Goal: Task Accomplishment & Management: Complete application form

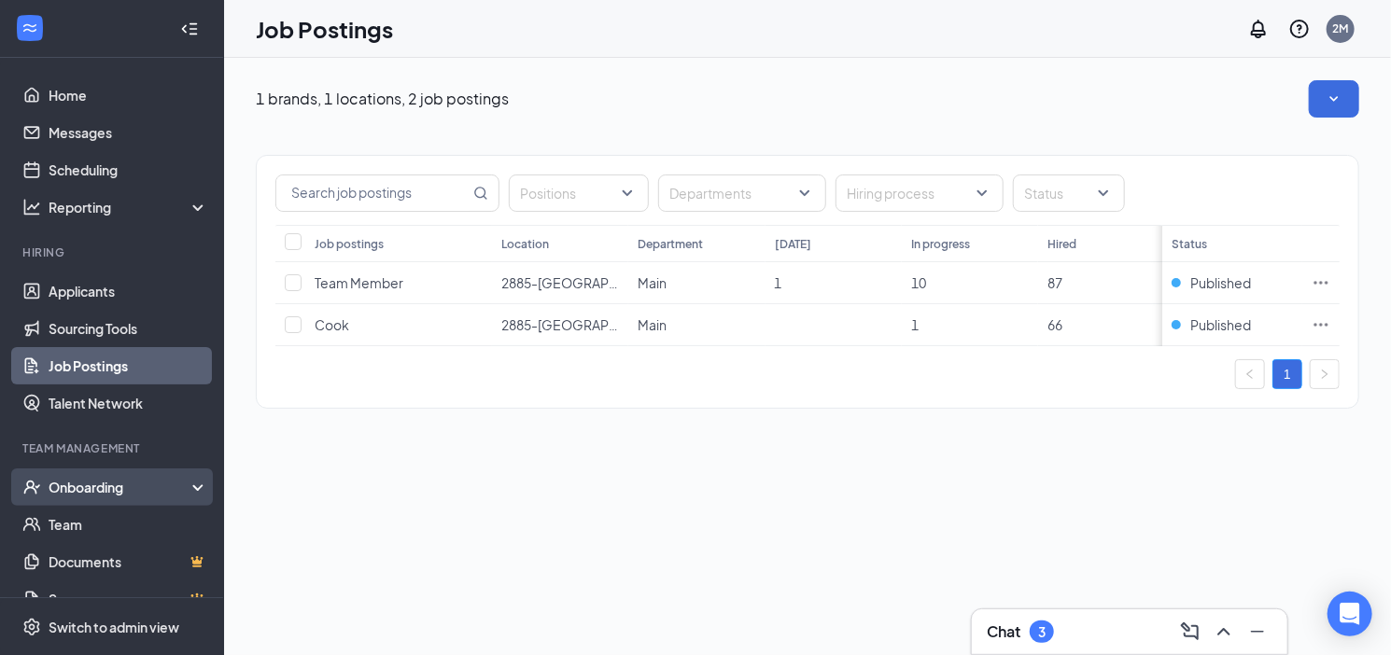
click at [131, 486] on div "Onboarding" at bounding box center [121, 487] width 144 height 19
click at [119, 520] on link "Overview" at bounding box center [129, 524] width 160 height 37
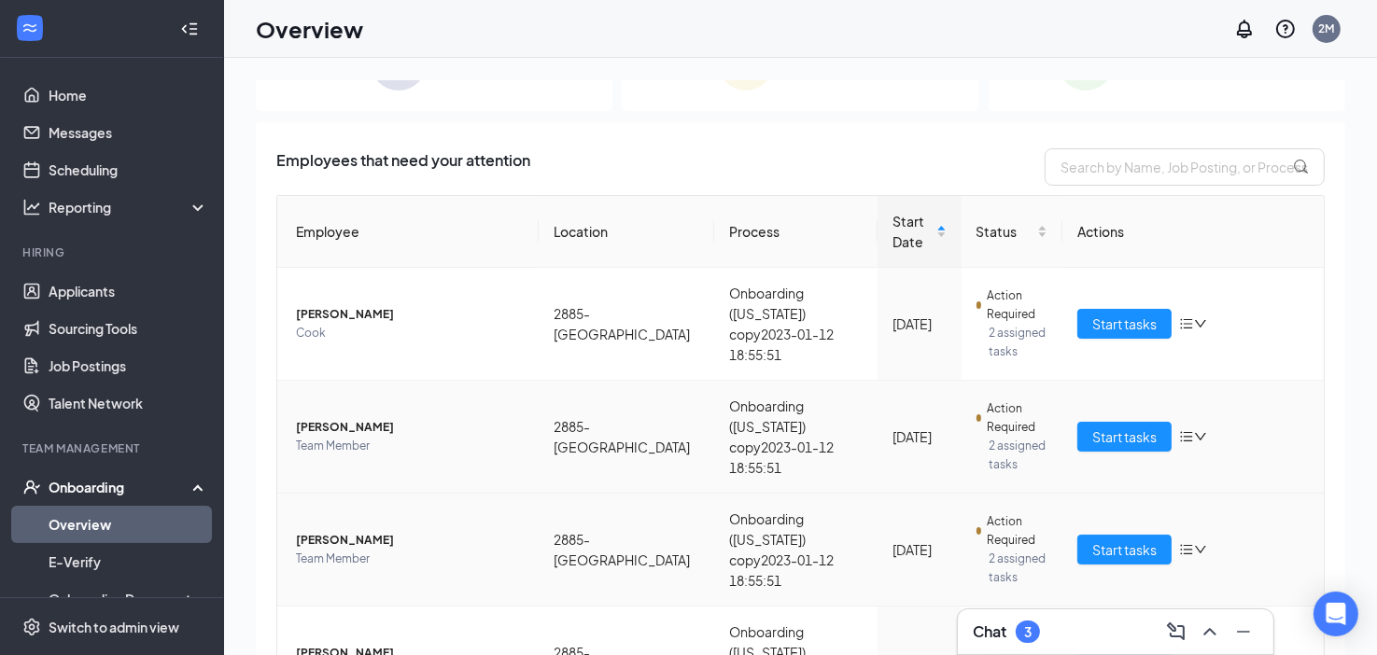
scroll to position [164, 0]
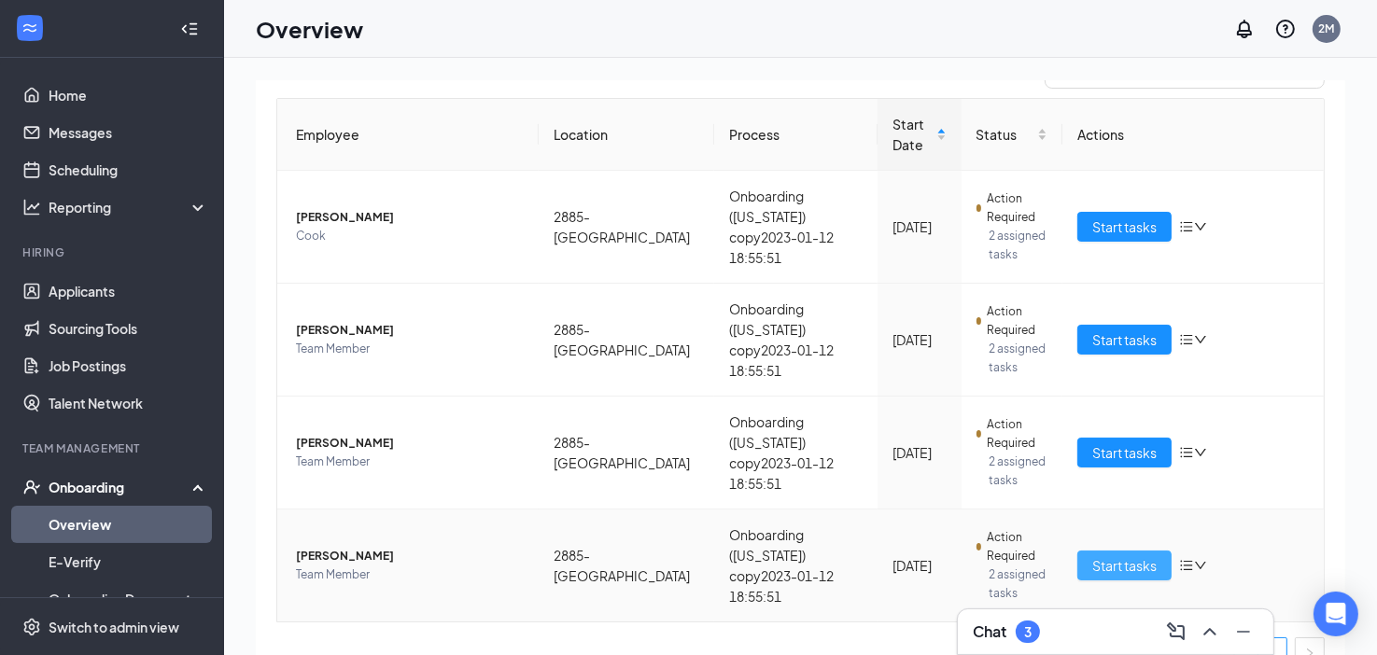
click at [1092, 555] on span "Start tasks" at bounding box center [1124, 565] width 64 height 21
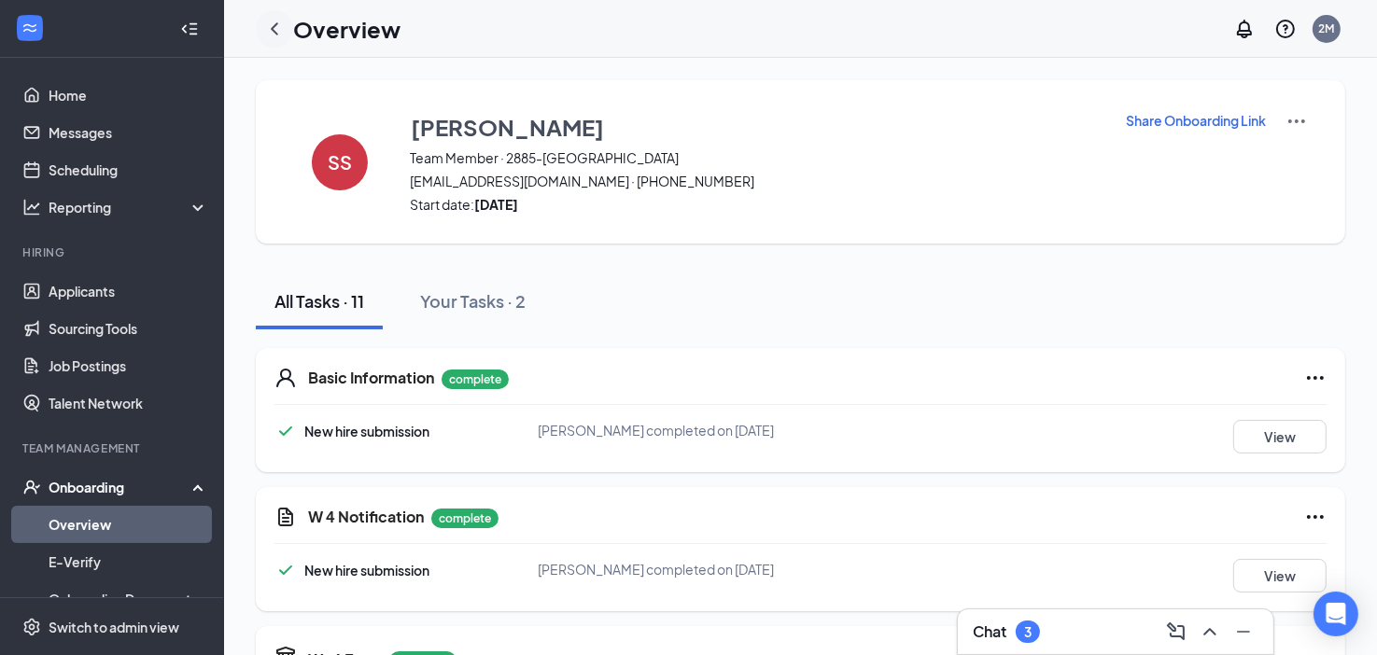
click at [273, 28] on icon "ChevronLeft" at bounding box center [274, 29] width 22 height 22
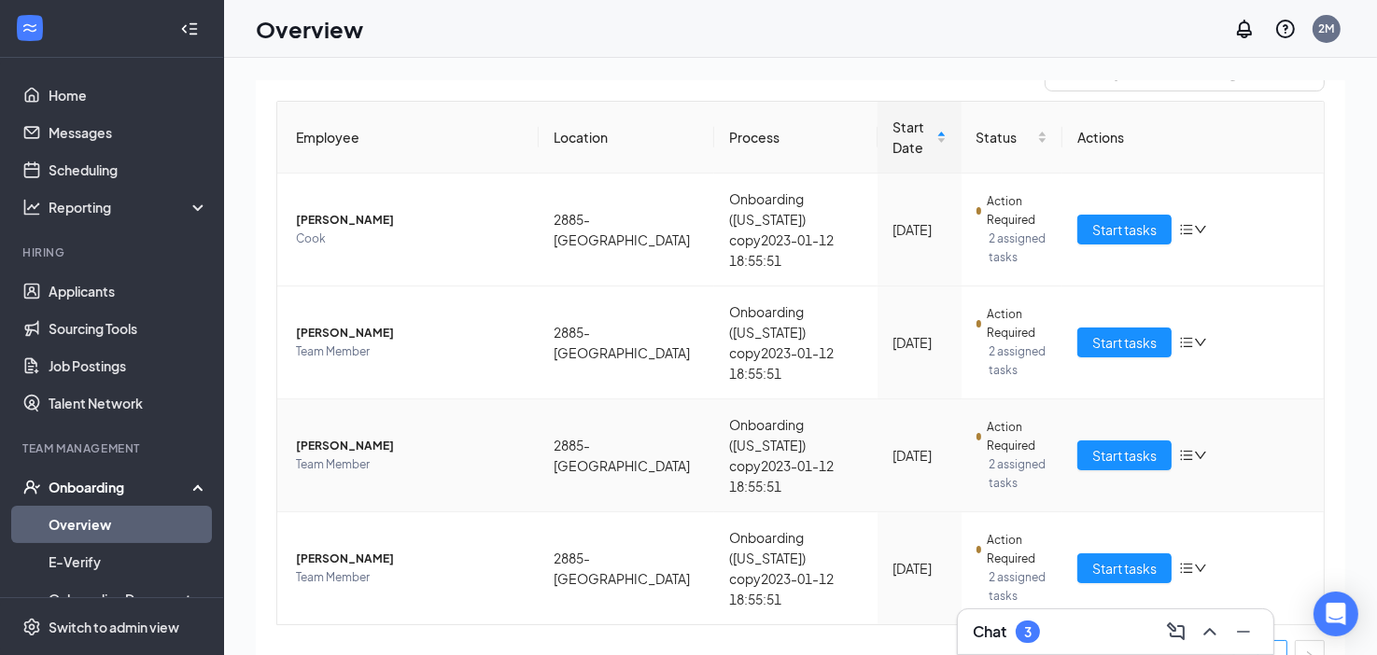
scroll to position [164, 0]
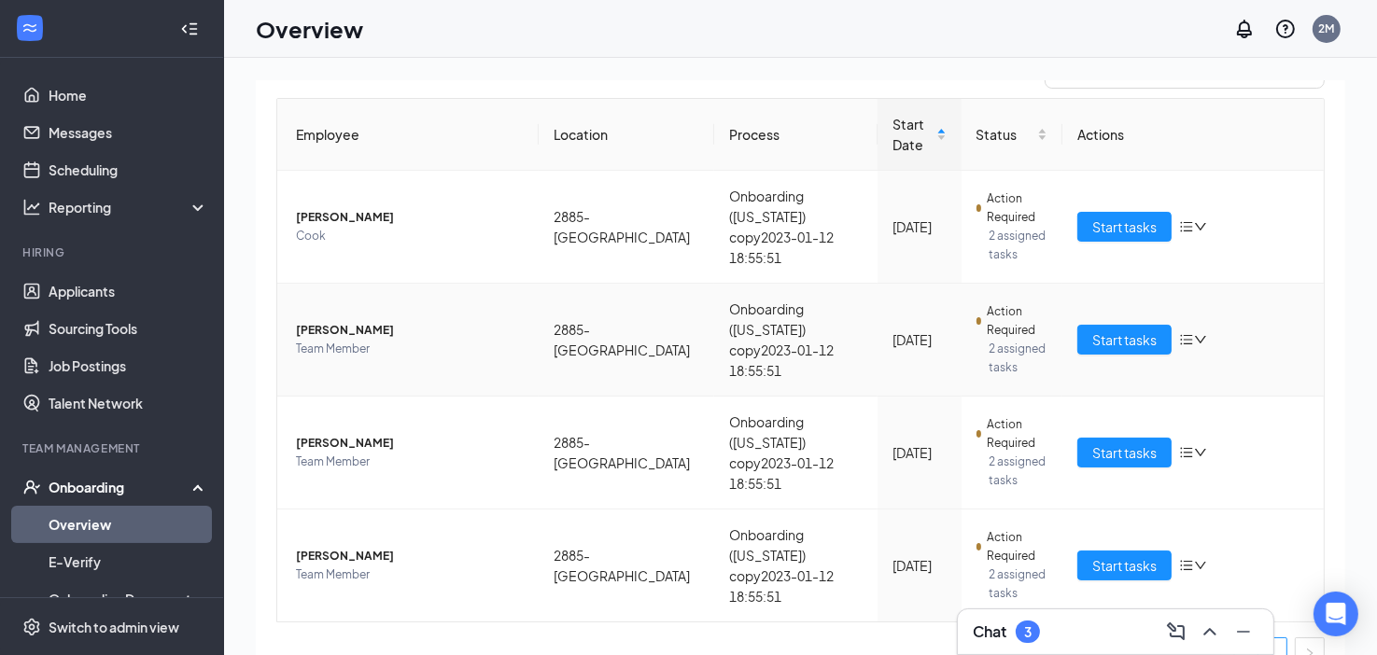
click at [382, 340] on span "Team Member" at bounding box center [410, 349] width 228 height 19
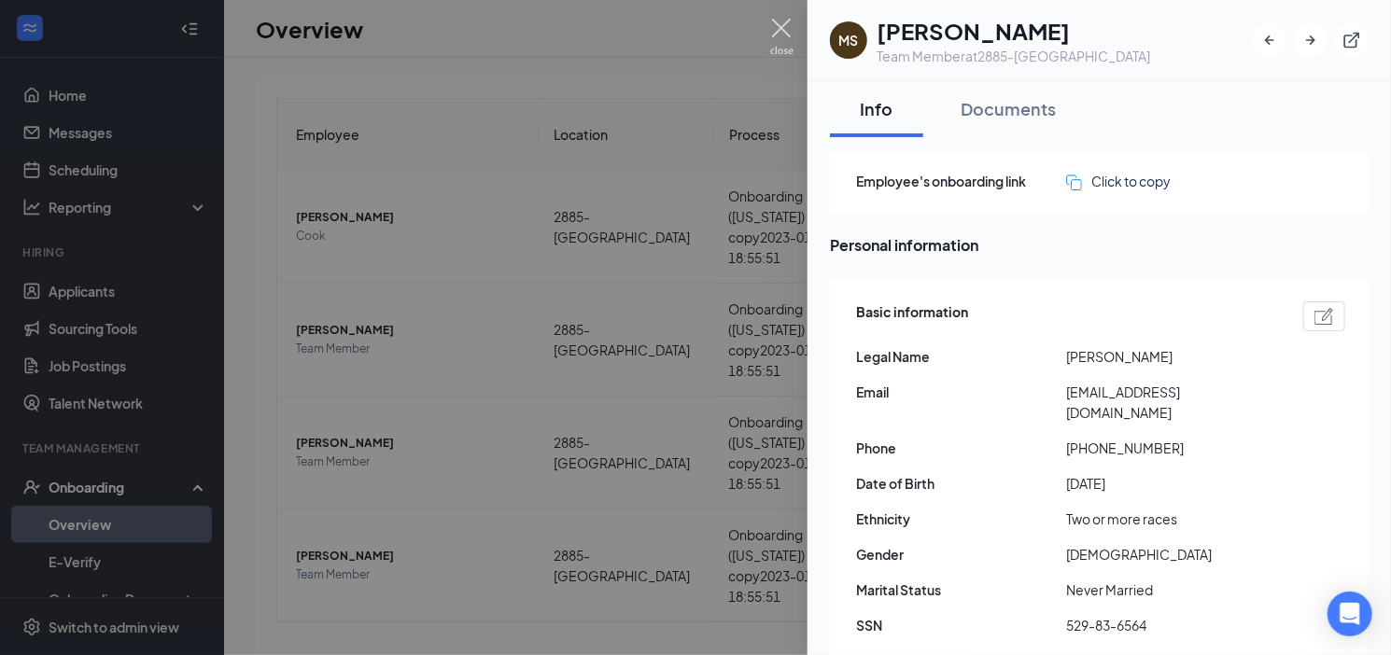
click at [784, 25] on img at bounding box center [781, 37] width 23 height 36
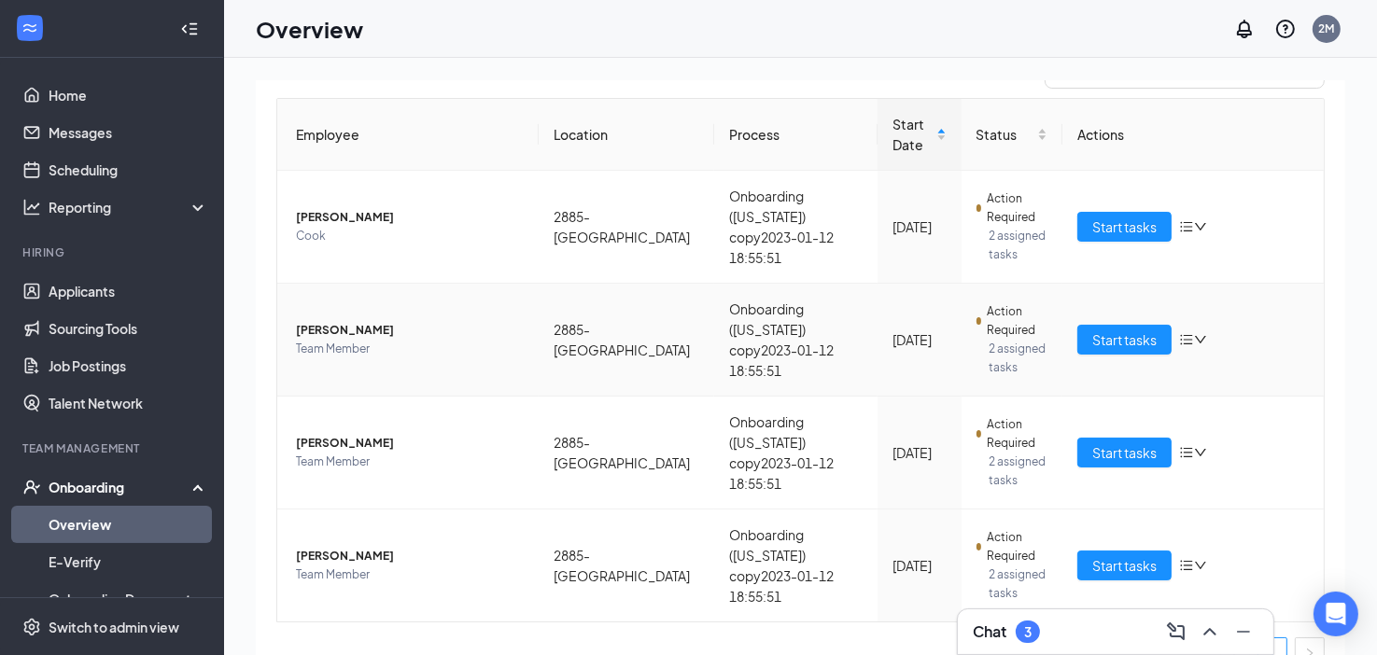
click at [508, 326] on span "[PERSON_NAME]" at bounding box center [410, 330] width 228 height 19
click at [512, 326] on body "Home Messages Scheduling Reporting Hiring Applicants Sourcing Tools Job Posting…" at bounding box center [688, 327] width 1377 height 655
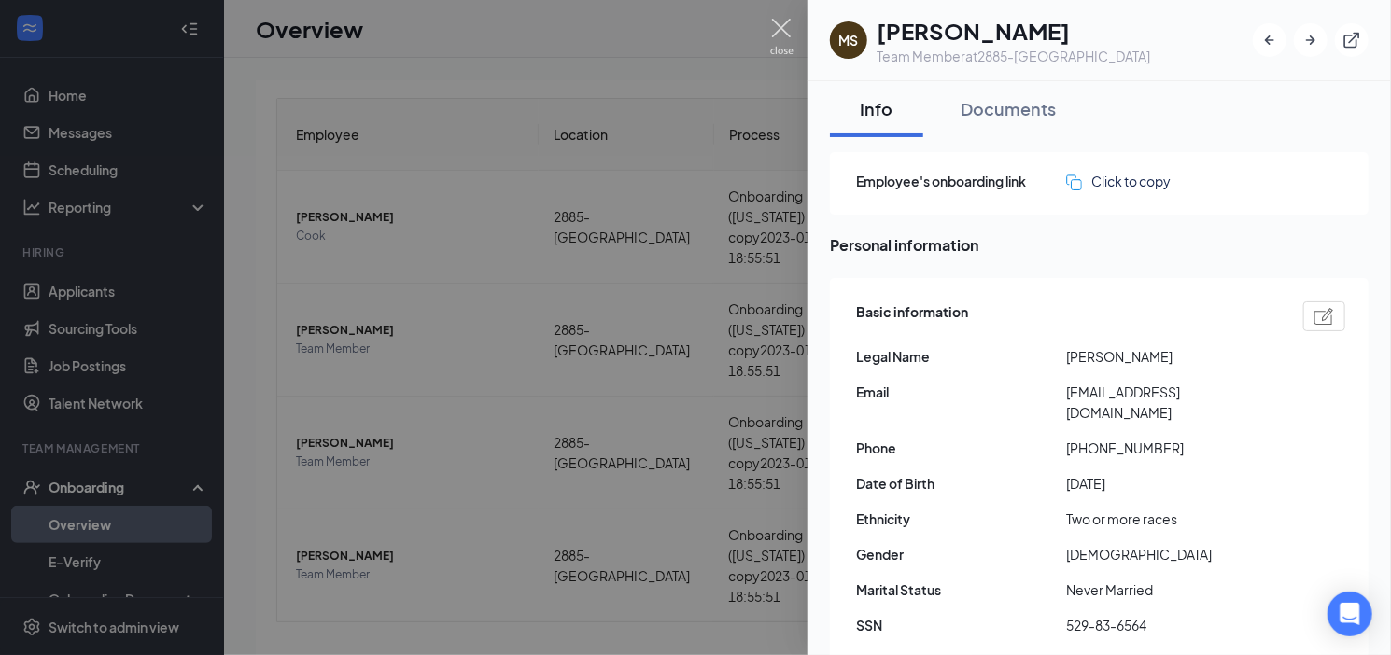
click at [776, 23] on img at bounding box center [781, 37] width 23 height 36
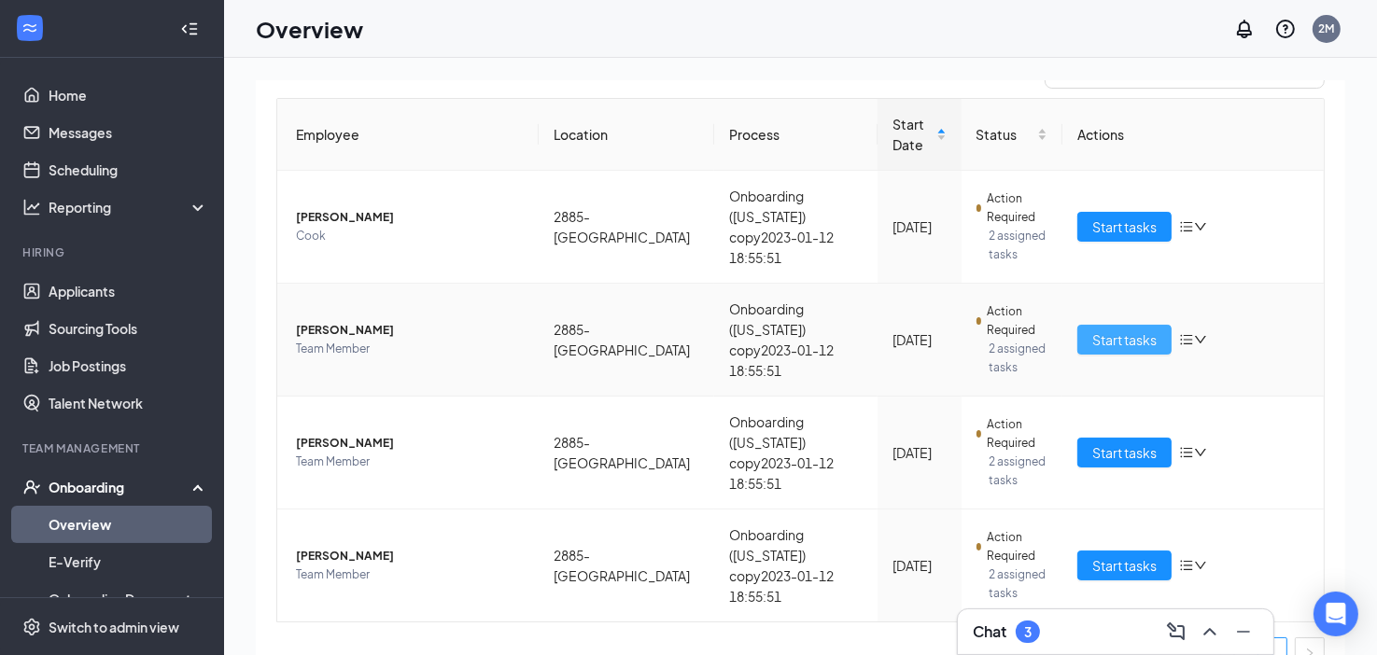
click at [1097, 331] on span "Start tasks" at bounding box center [1124, 339] width 64 height 21
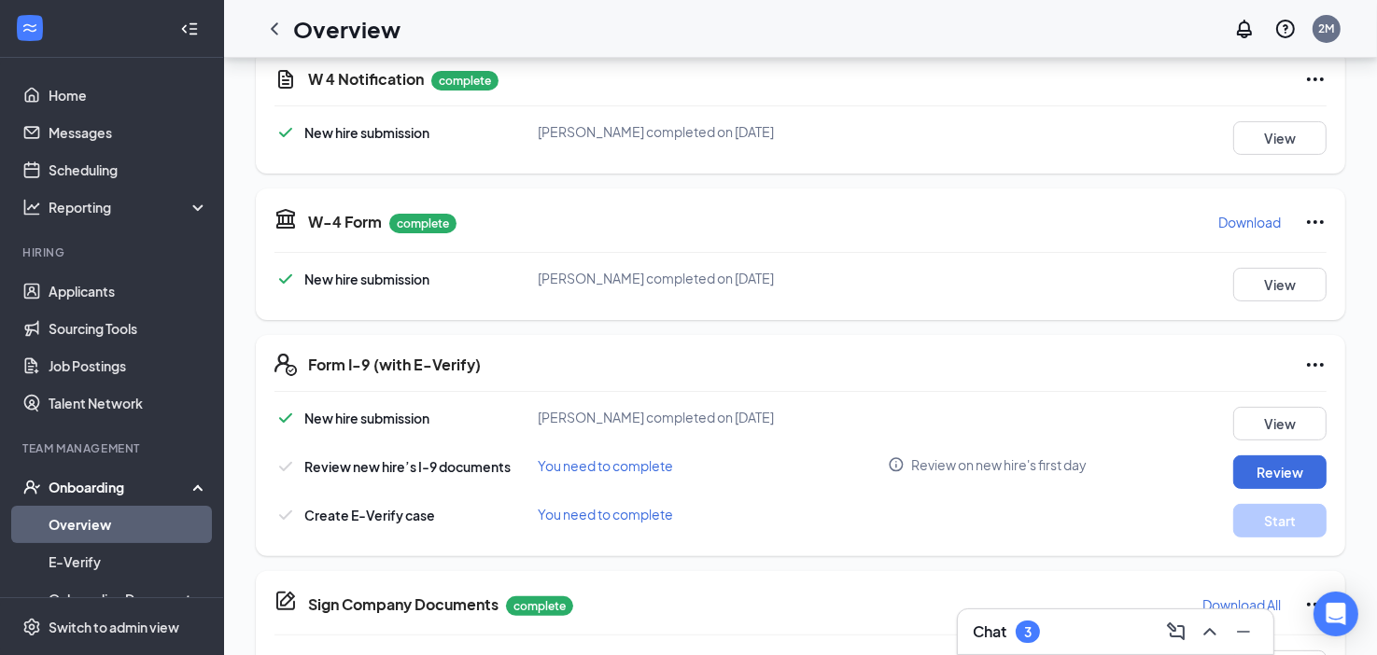
scroll to position [467, 0]
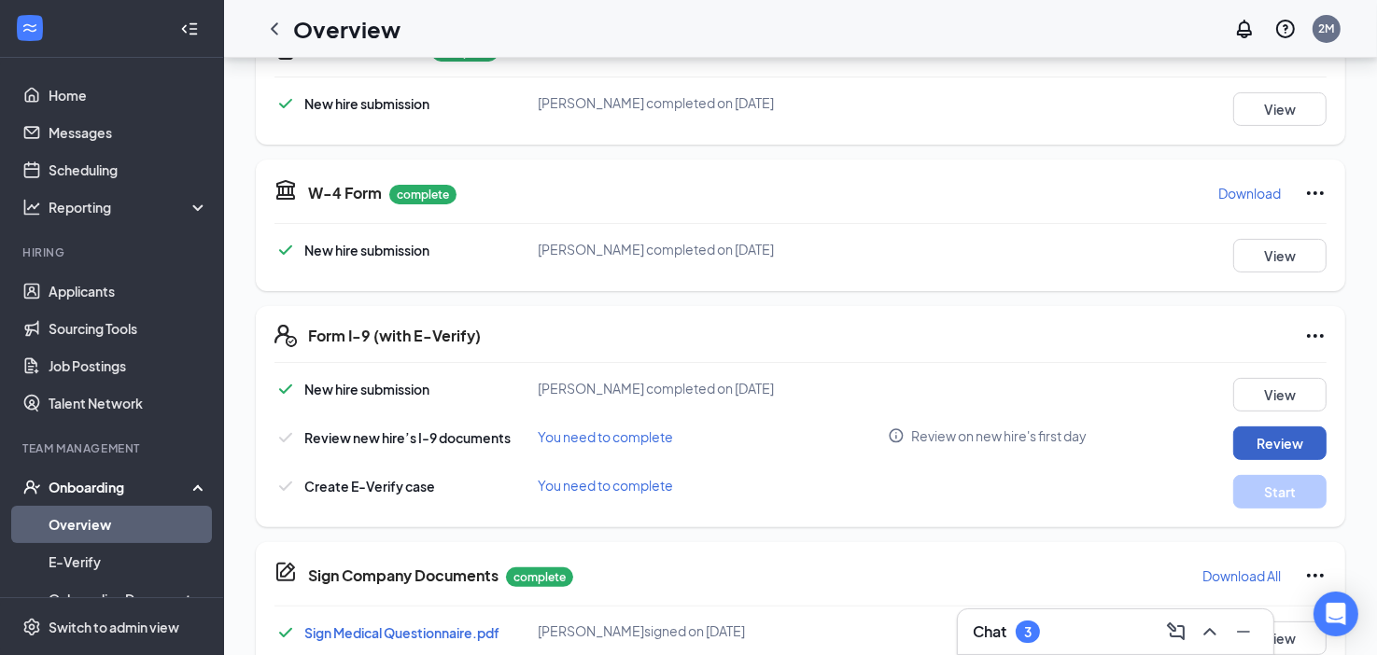
click at [1269, 440] on button "Review" at bounding box center [1279, 444] width 93 height 34
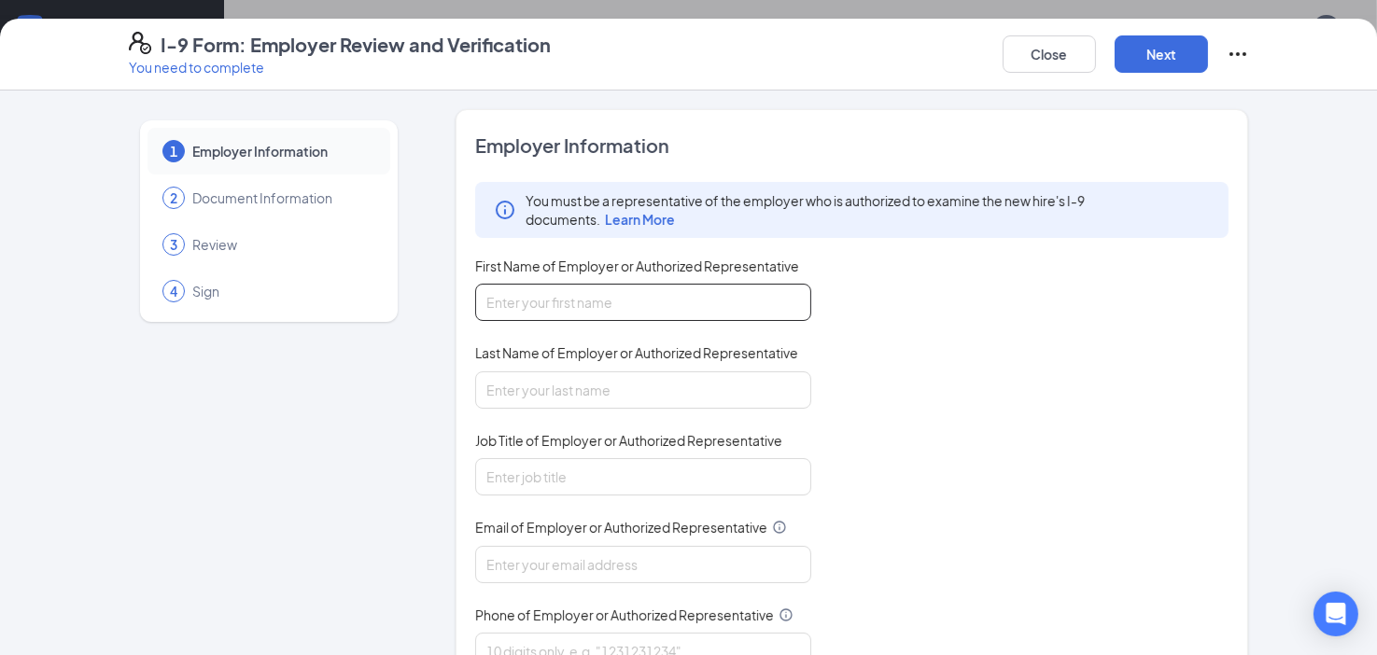
click at [666, 307] on input "First Name of Employer or Authorized Representative" at bounding box center [643, 302] width 336 height 37
type input "lotonia"
type input "[PERSON_NAME]"
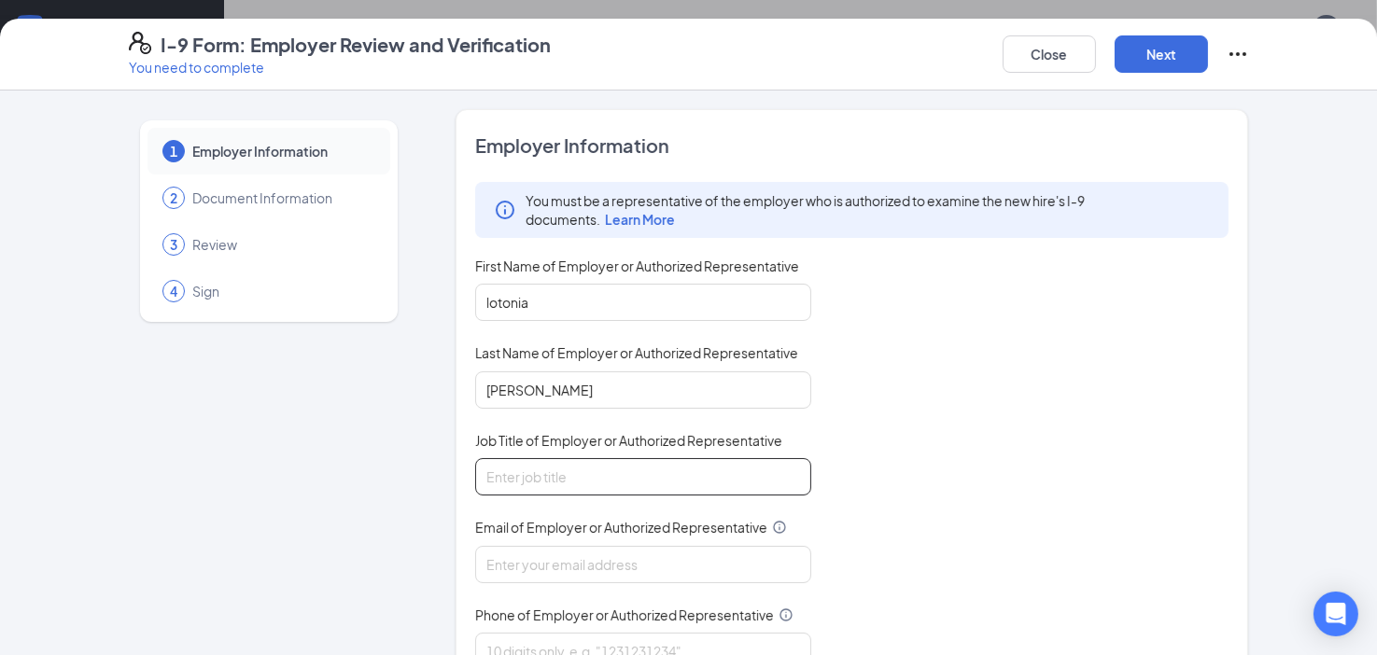
click at [624, 478] on input "Job Title of Employer or Authorized Representative" at bounding box center [643, 476] width 336 height 37
type input "general manager"
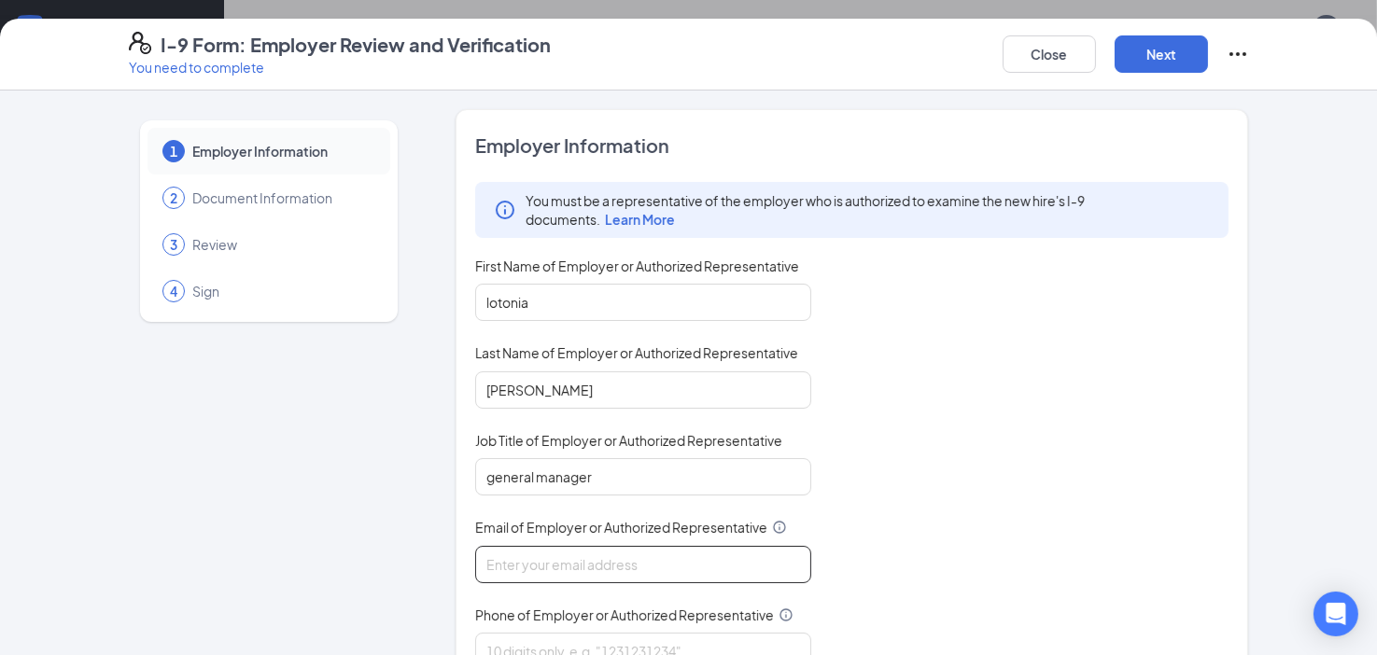
click at [582, 555] on input "Email of Employer or Authorized Representative" at bounding box center [643, 564] width 336 height 37
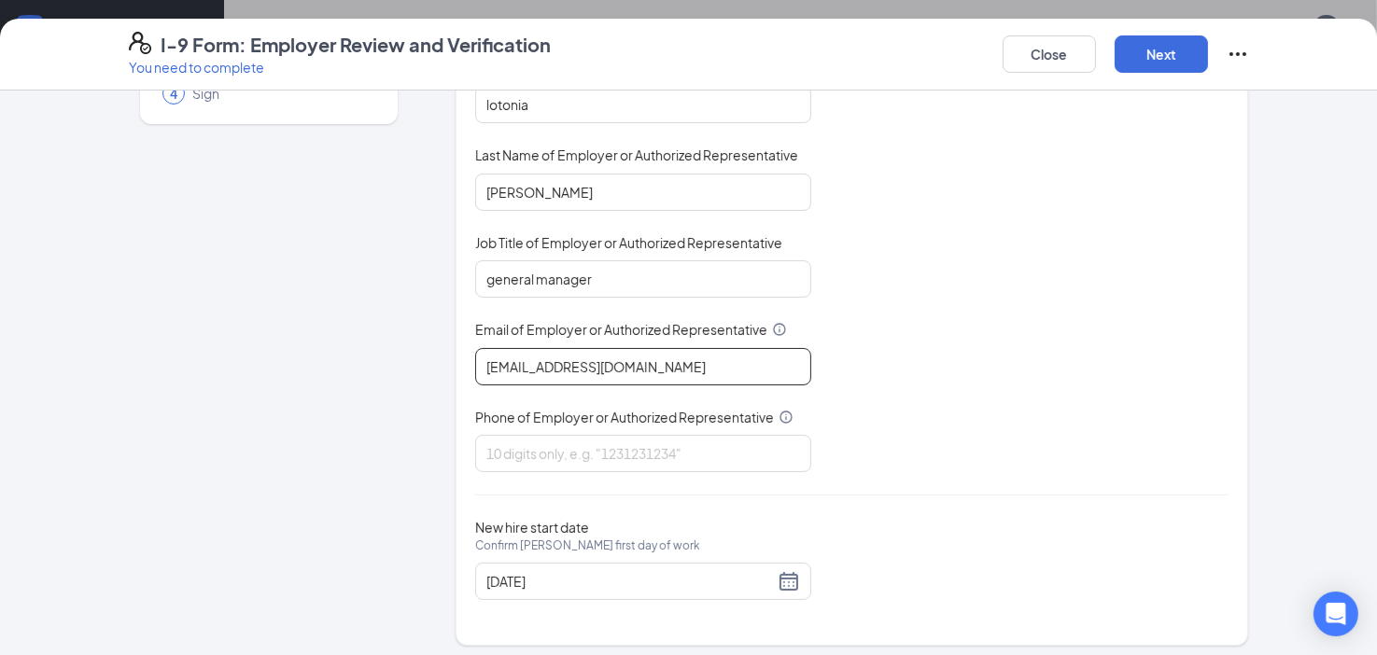
scroll to position [202, 0]
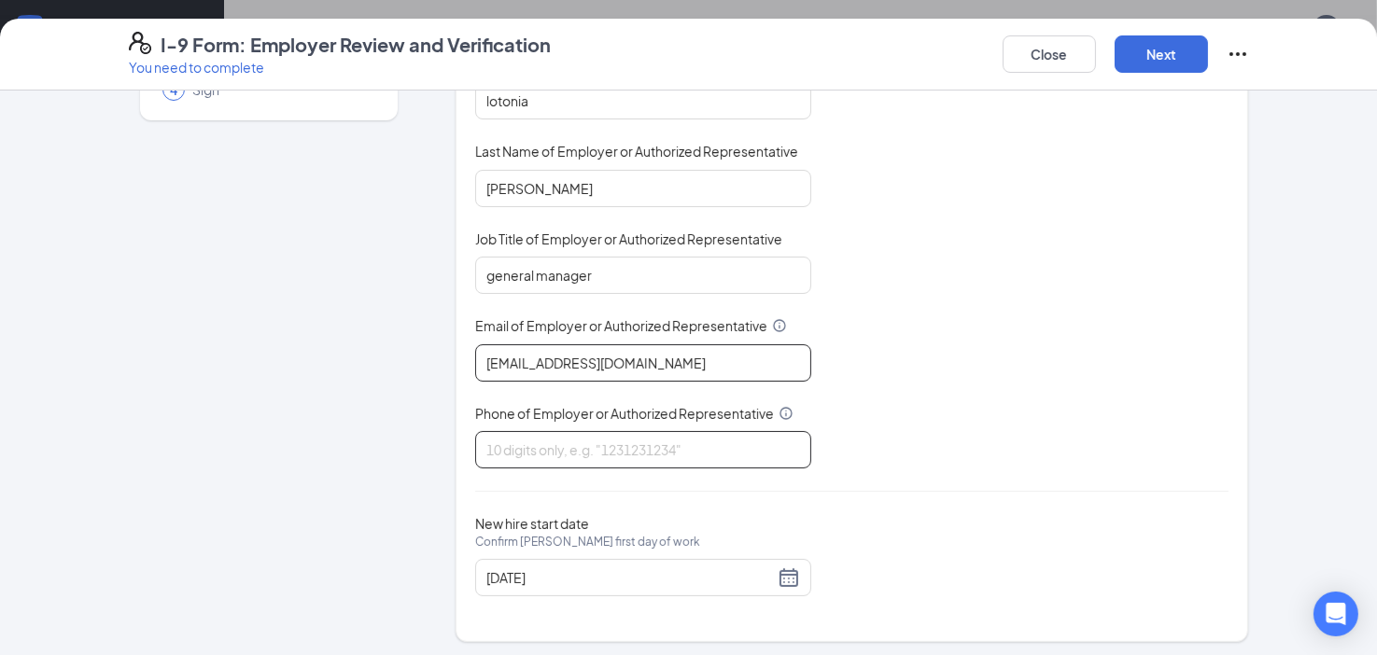
type input "[EMAIL_ADDRESS][DOMAIN_NAME]"
click at [629, 444] on input "Phone of Employer or Authorized Representative" at bounding box center [643, 449] width 336 height 37
type input "3217681776"
click at [785, 570] on div "[DATE]" at bounding box center [643, 578] width 314 height 22
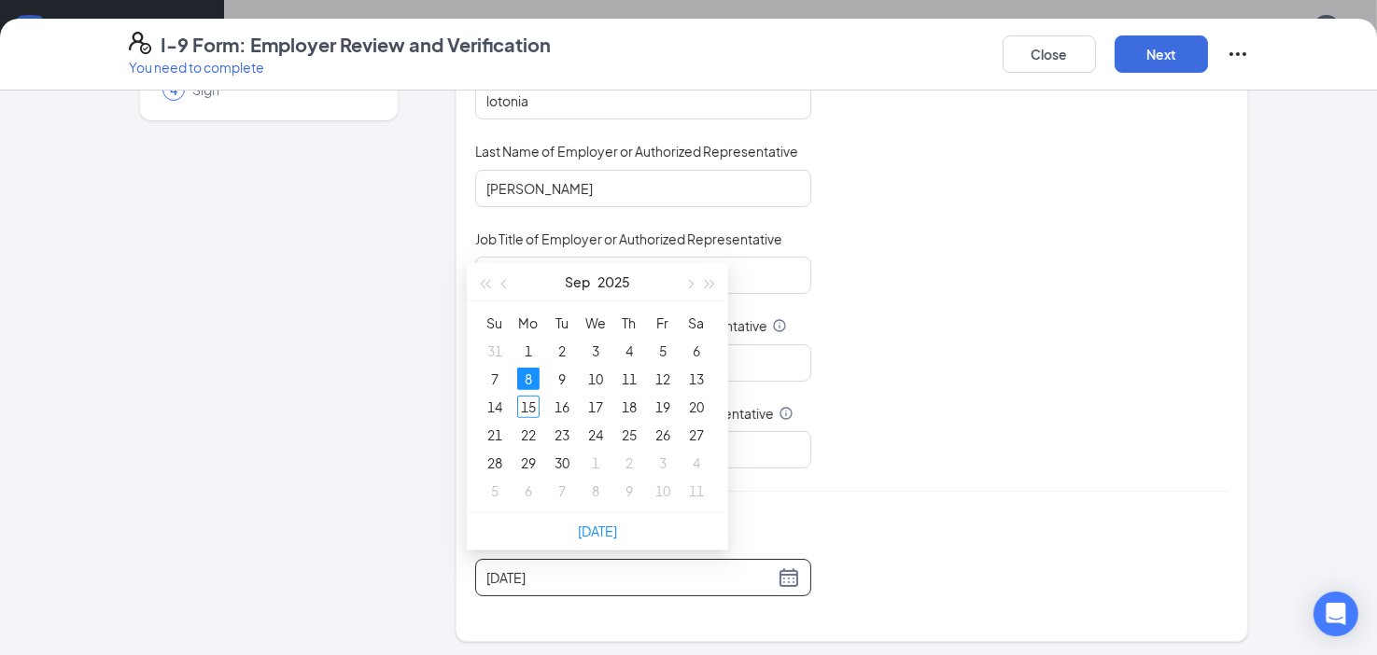
scroll to position [813, 0]
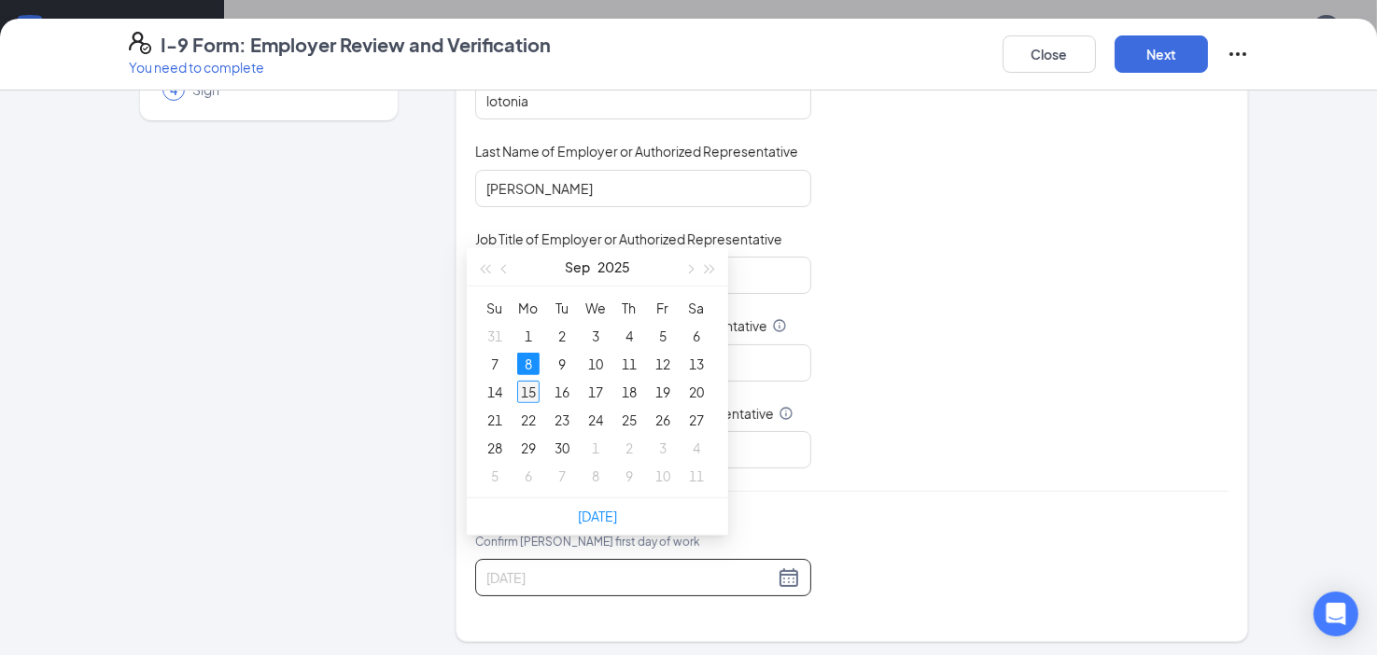
type input "[DATE]"
click at [522, 396] on div "15" at bounding box center [528, 392] width 22 height 22
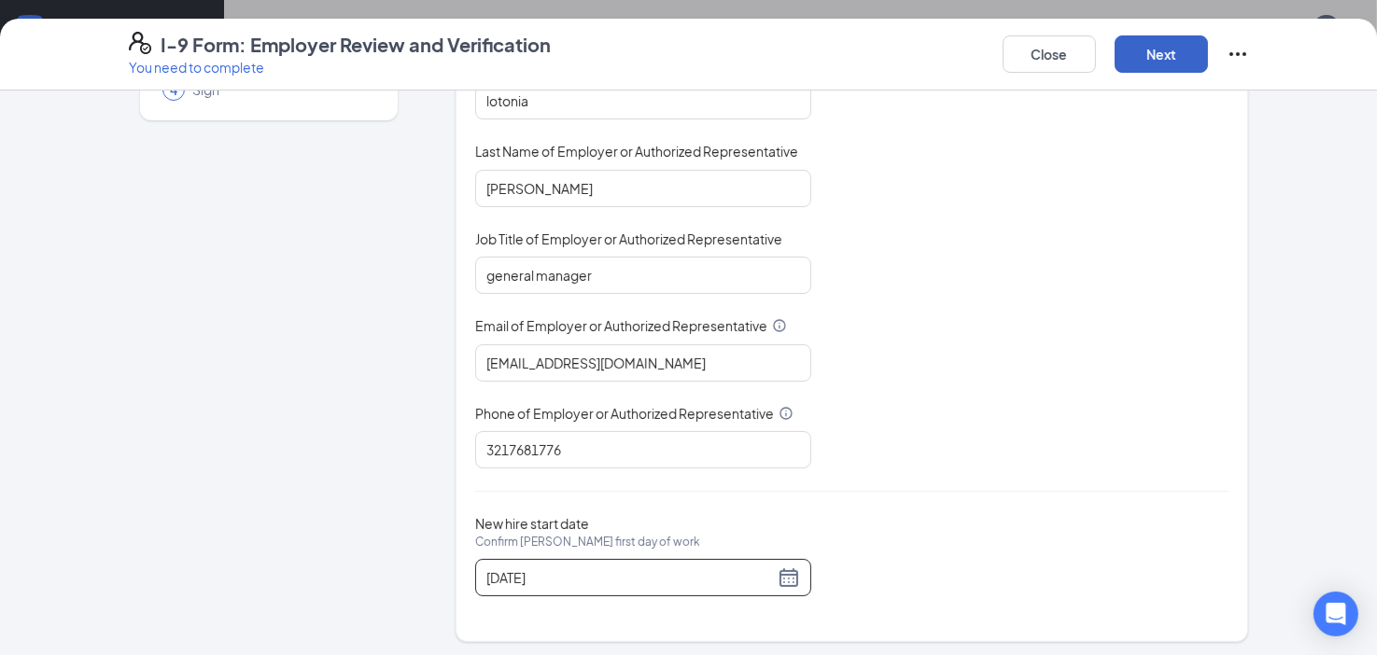
click at [1161, 59] on button "Next" at bounding box center [1161, 53] width 93 height 37
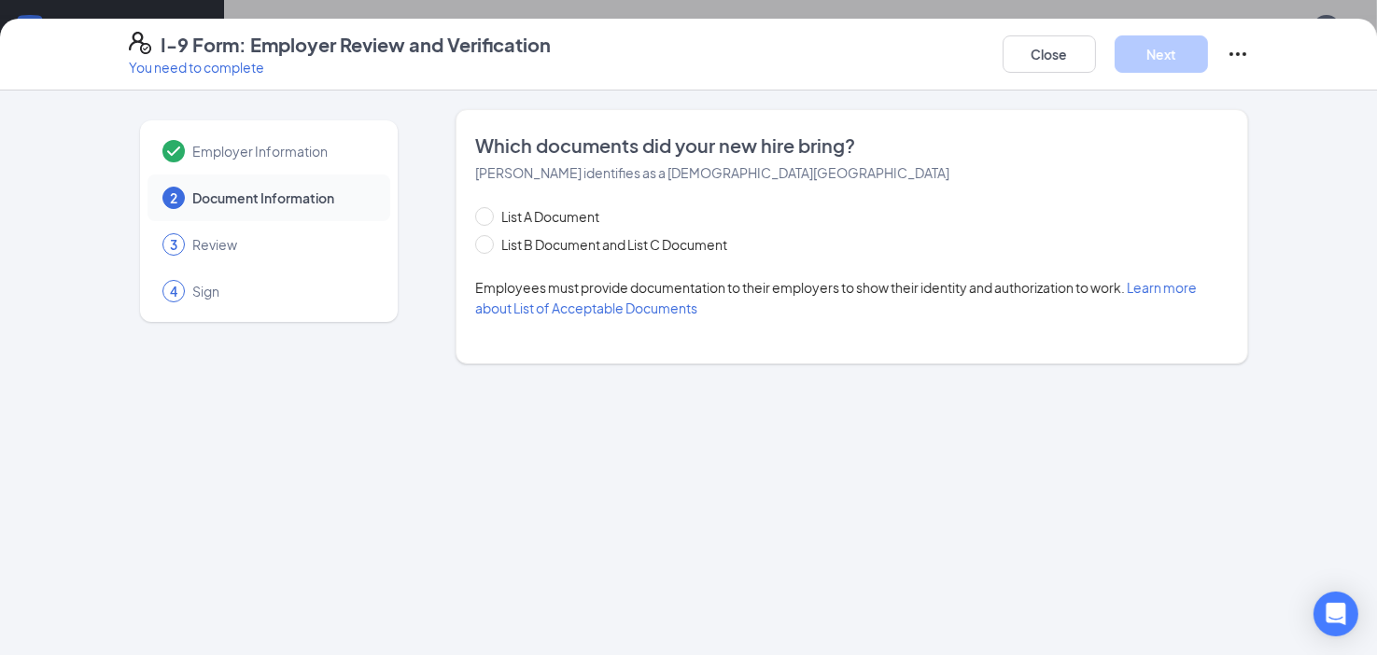
scroll to position [0, 0]
click at [486, 241] on input "List B Document and List C Document" at bounding box center [481, 241] width 13 height 13
radio input "true"
click at [494, 241] on span "List B Document and List C Document" at bounding box center [614, 244] width 241 height 21
click at [486, 241] on input "List B Document and List C Document" at bounding box center [481, 241] width 13 height 13
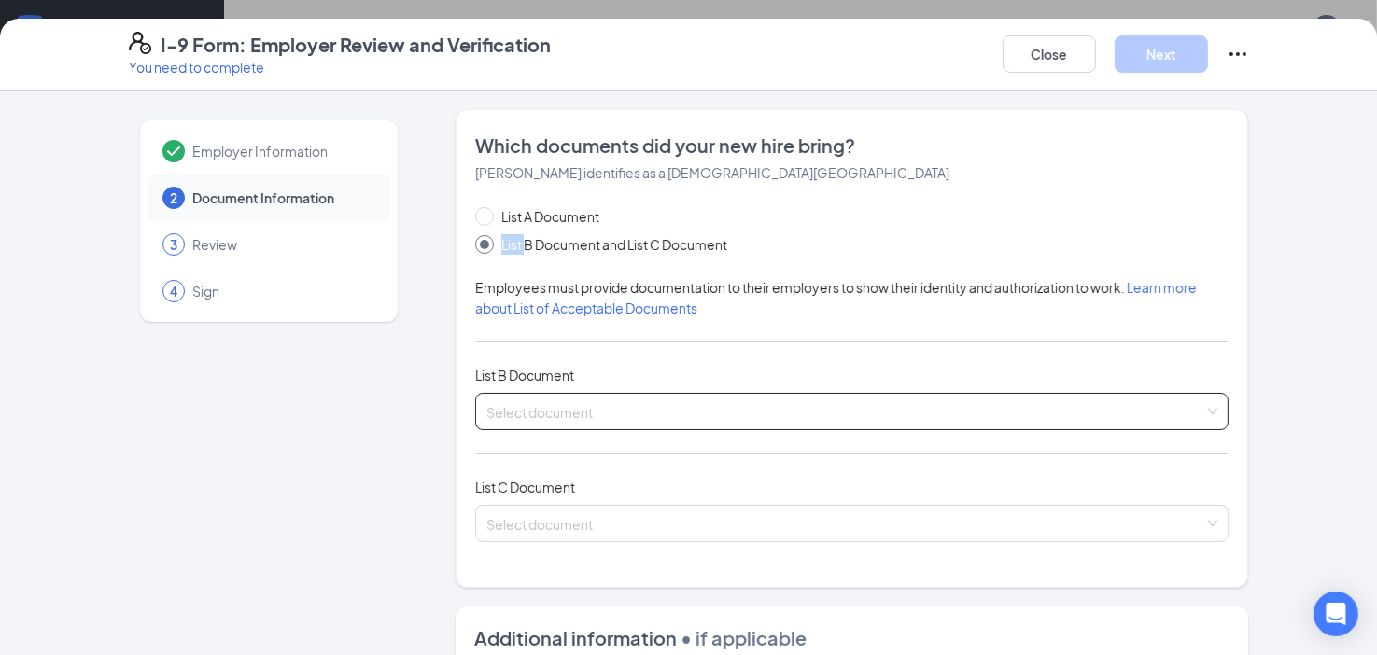
click at [589, 404] on input "search" at bounding box center [845, 408] width 719 height 28
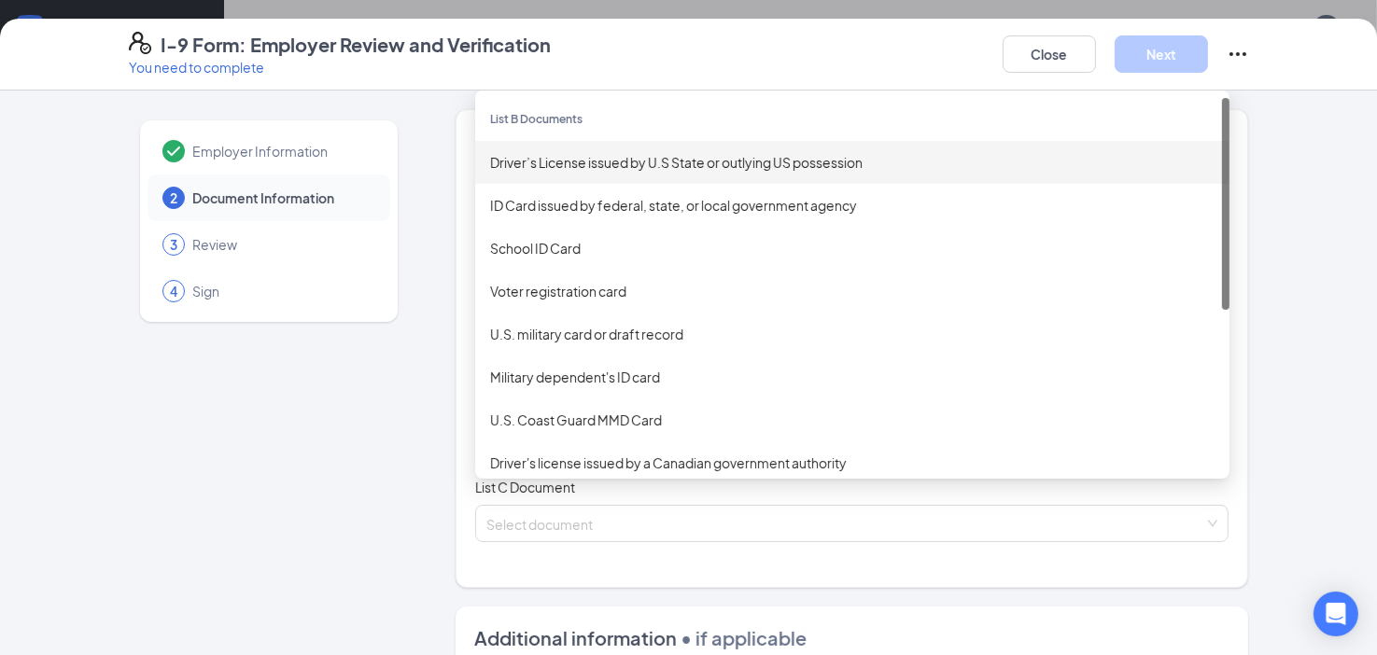
click at [638, 165] on div "Driver’s License issued by U.S State or outlying US possession" at bounding box center [852, 162] width 724 height 21
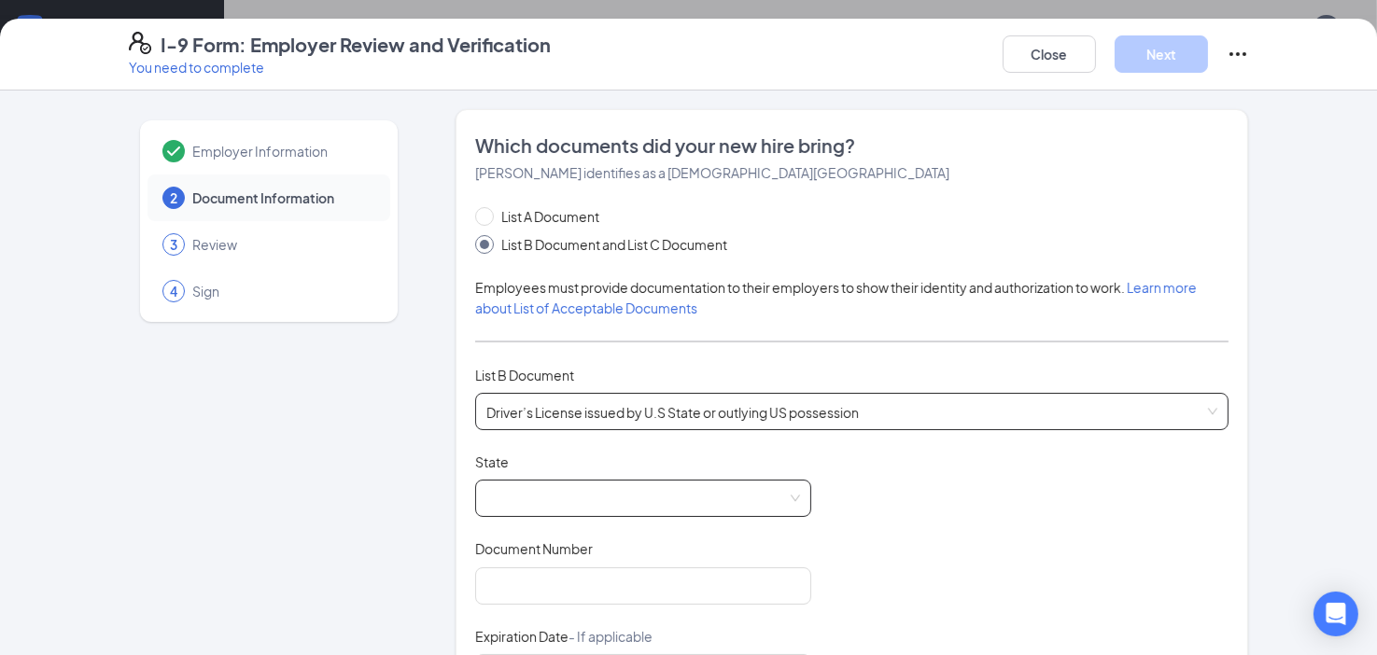
click at [602, 501] on span at bounding box center [643, 498] width 314 height 35
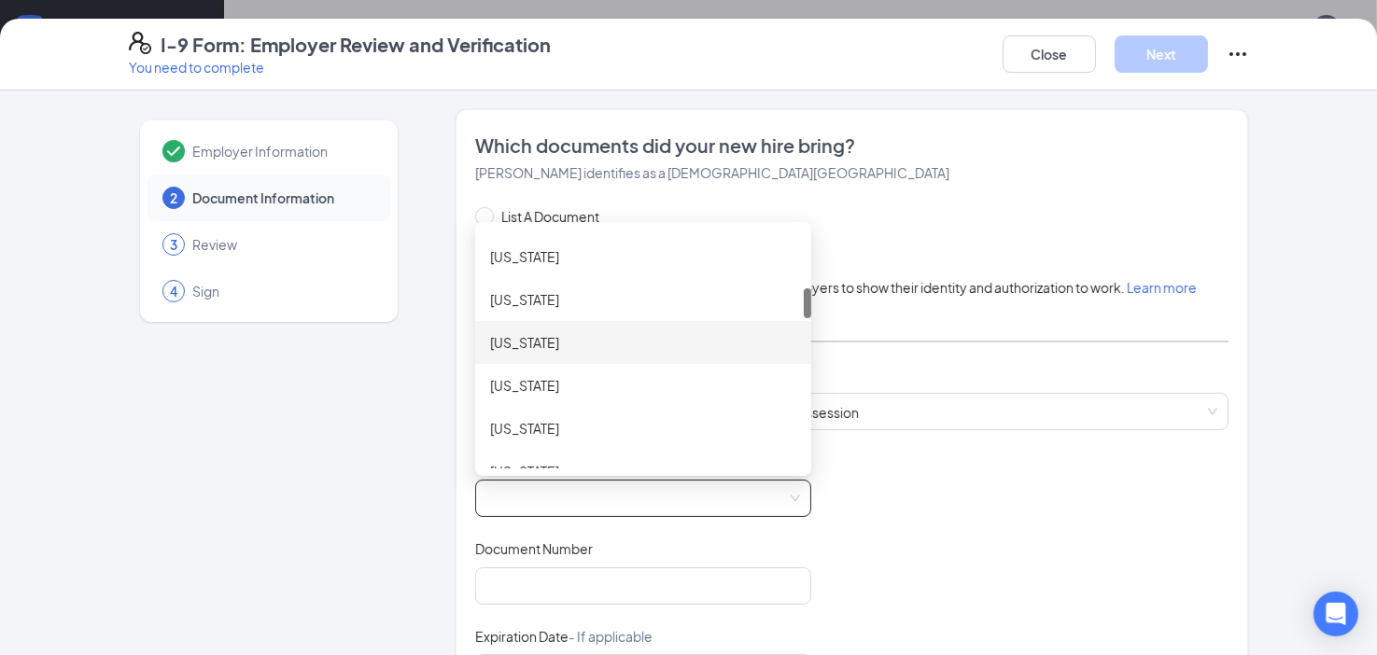
scroll to position [373, 0]
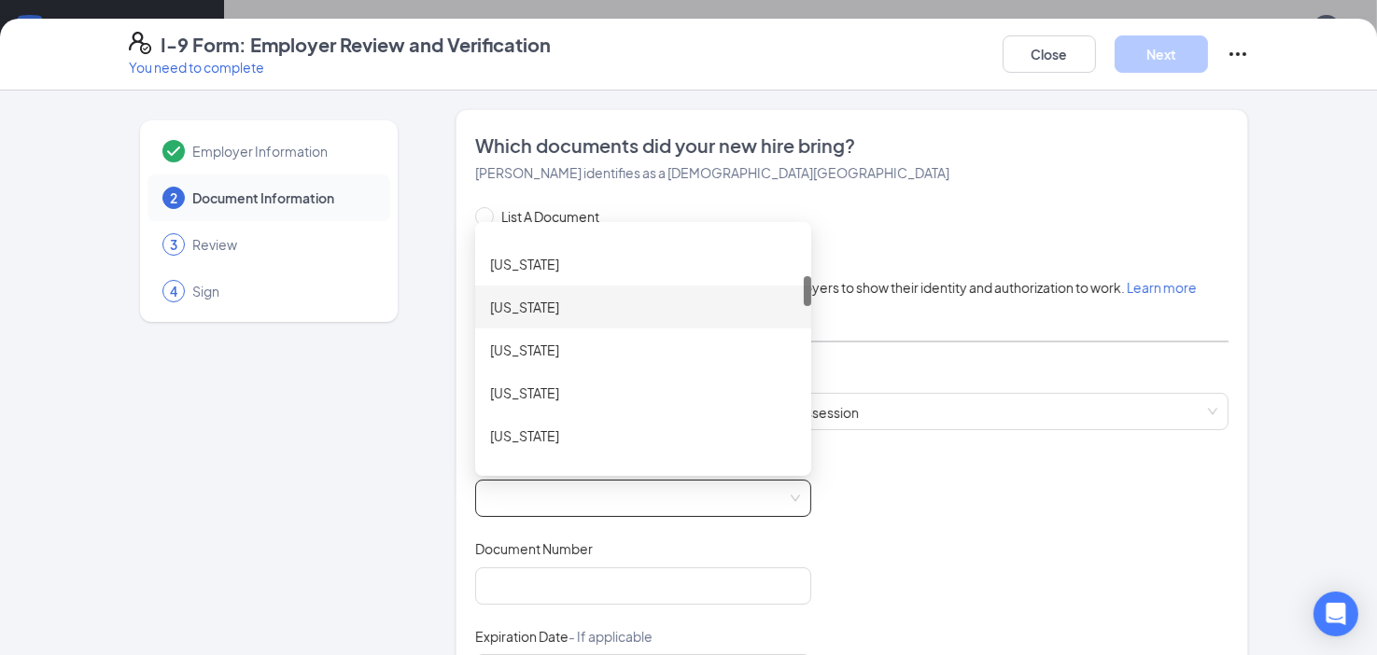
click at [498, 303] on div "[US_STATE]" at bounding box center [643, 307] width 306 height 21
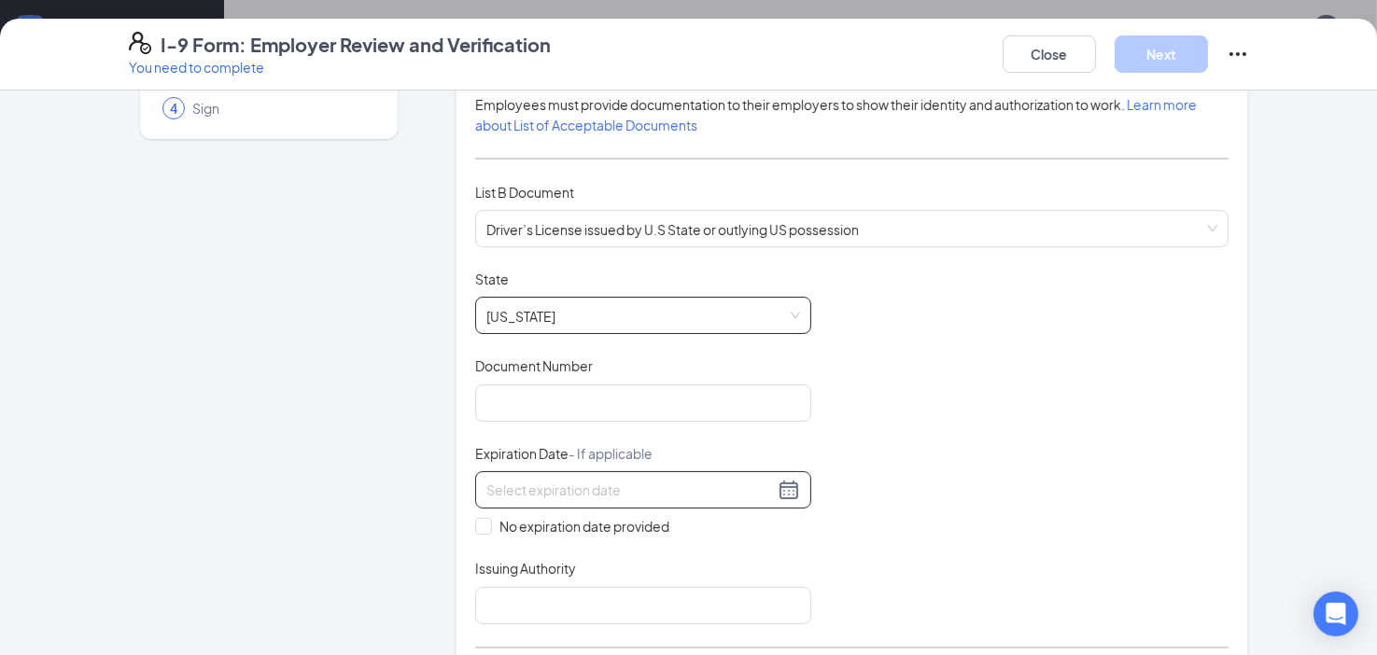
scroll to position [187, 0]
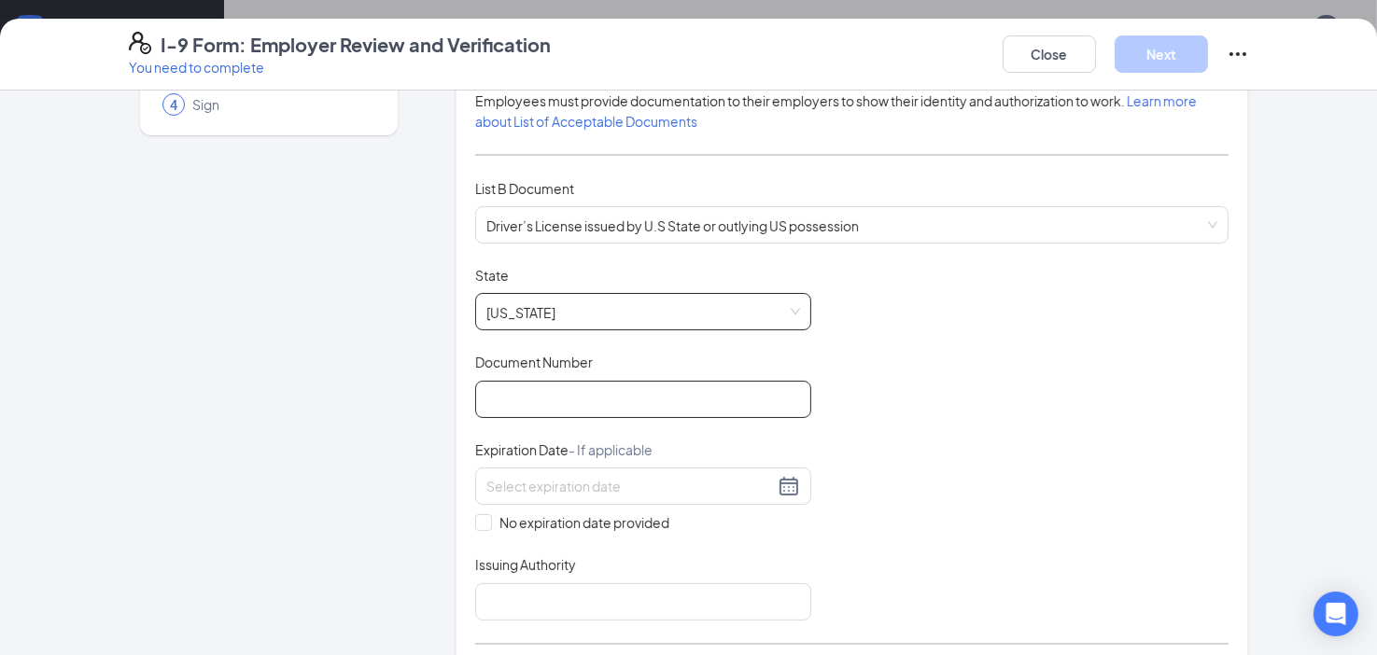
click at [568, 385] on input "Document Number" at bounding box center [643, 399] width 336 height 37
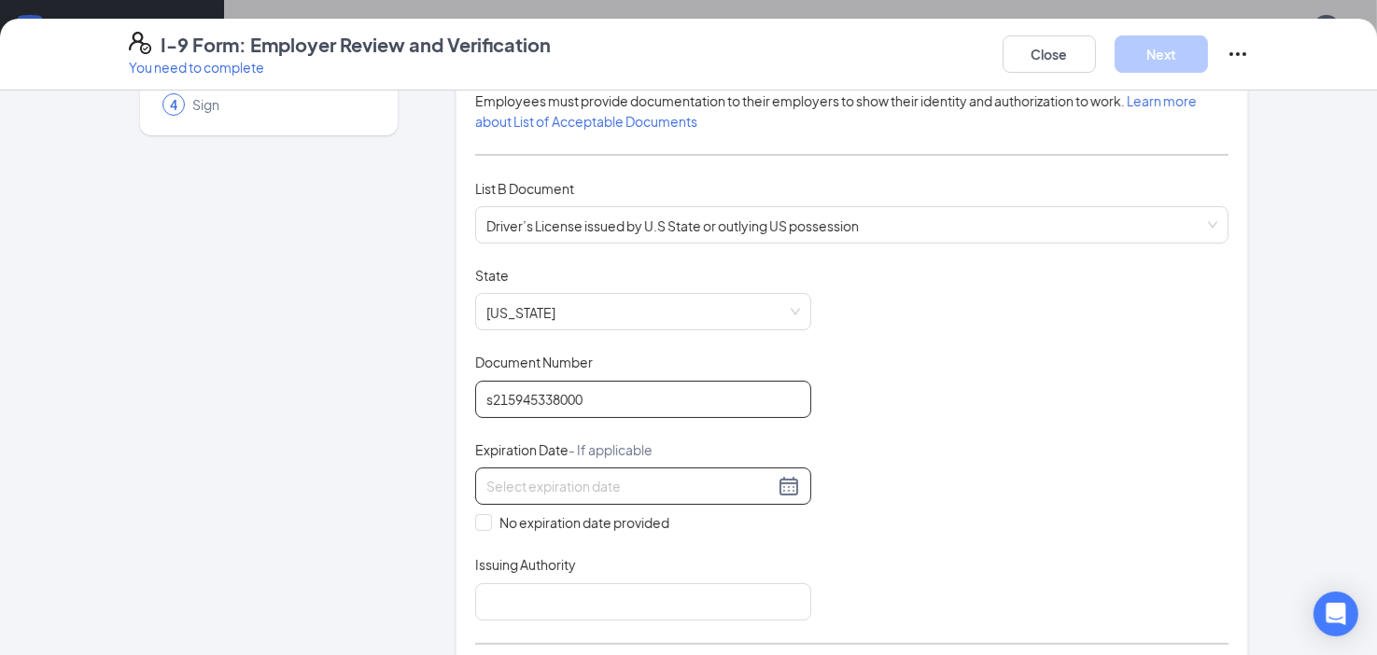
type input "s215945338000"
click at [736, 485] on input at bounding box center [629, 486] width 287 height 21
click at [736, 484] on input at bounding box center [629, 486] width 287 height 21
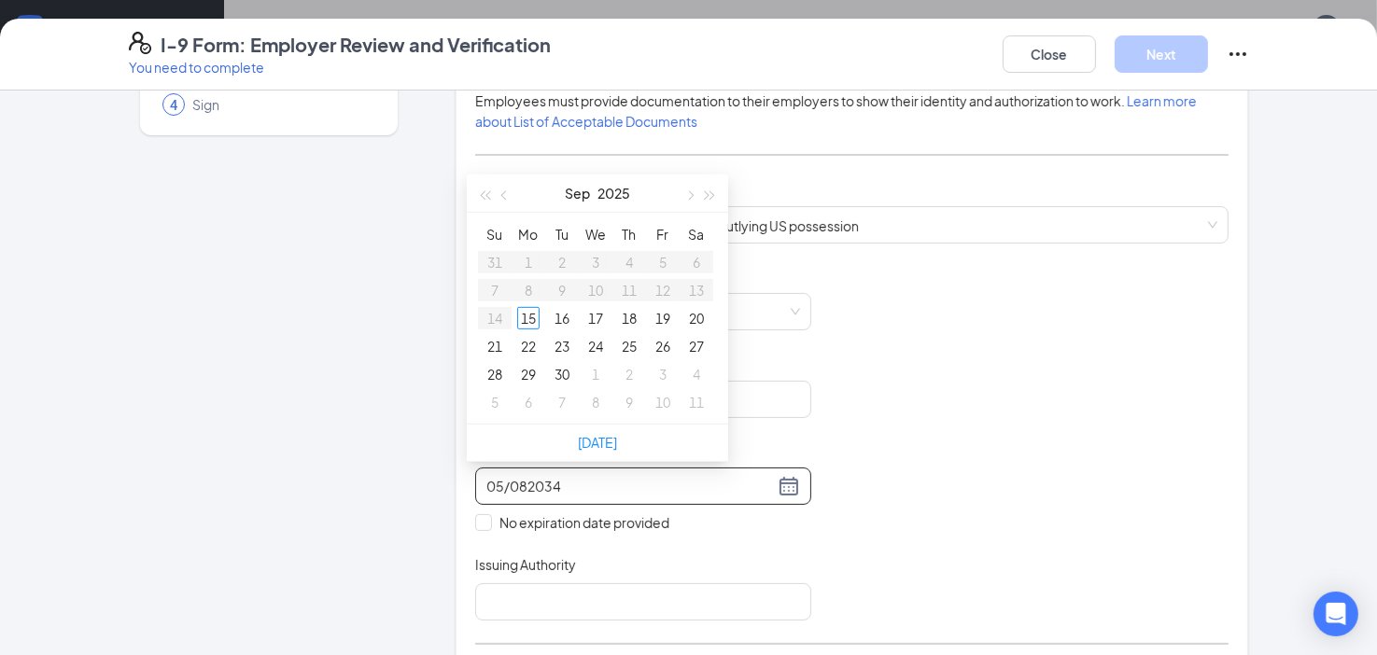
type input "05/082034"
click at [1045, 533] on div "Document Title Driver’s License issued by U.S State or outlying US possession S…" at bounding box center [852, 443] width 754 height 355
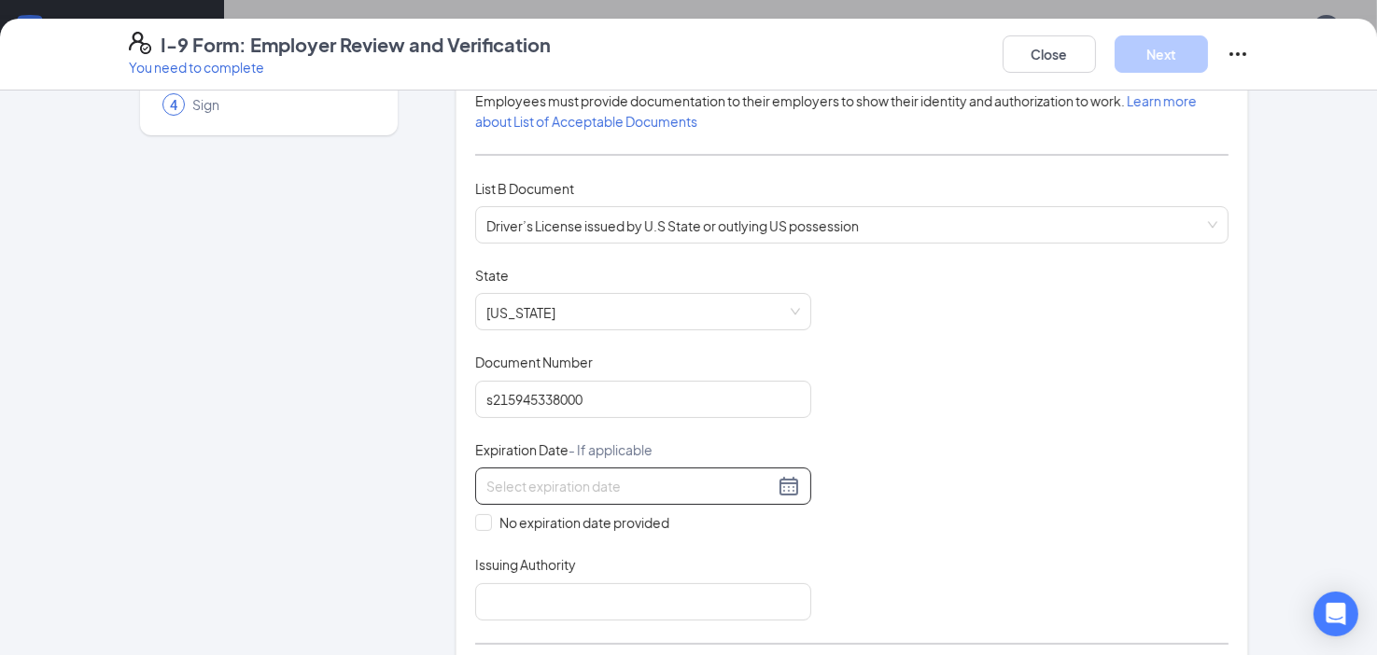
click at [789, 486] on div at bounding box center [643, 486] width 314 height 22
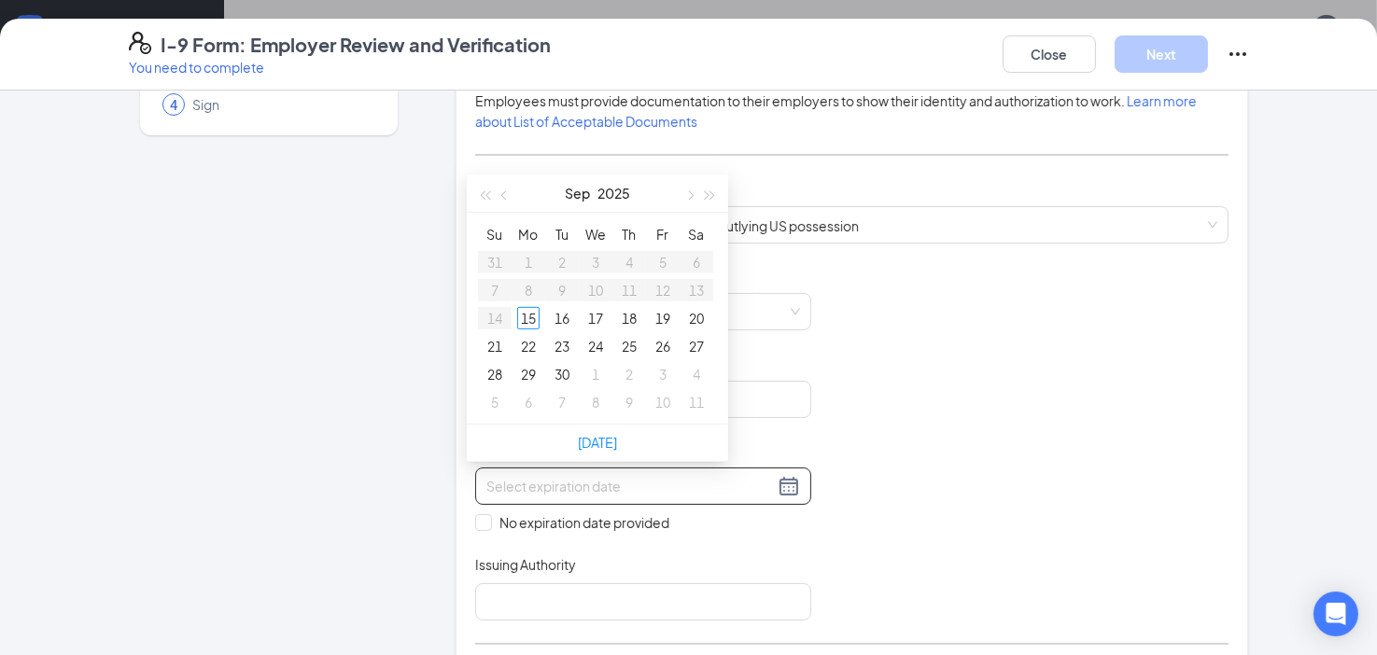
click at [711, 483] on input at bounding box center [629, 486] width 287 height 21
click at [712, 483] on input at bounding box center [629, 486] width 287 height 21
click at [537, 288] on div "8" at bounding box center [528, 290] width 22 height 22
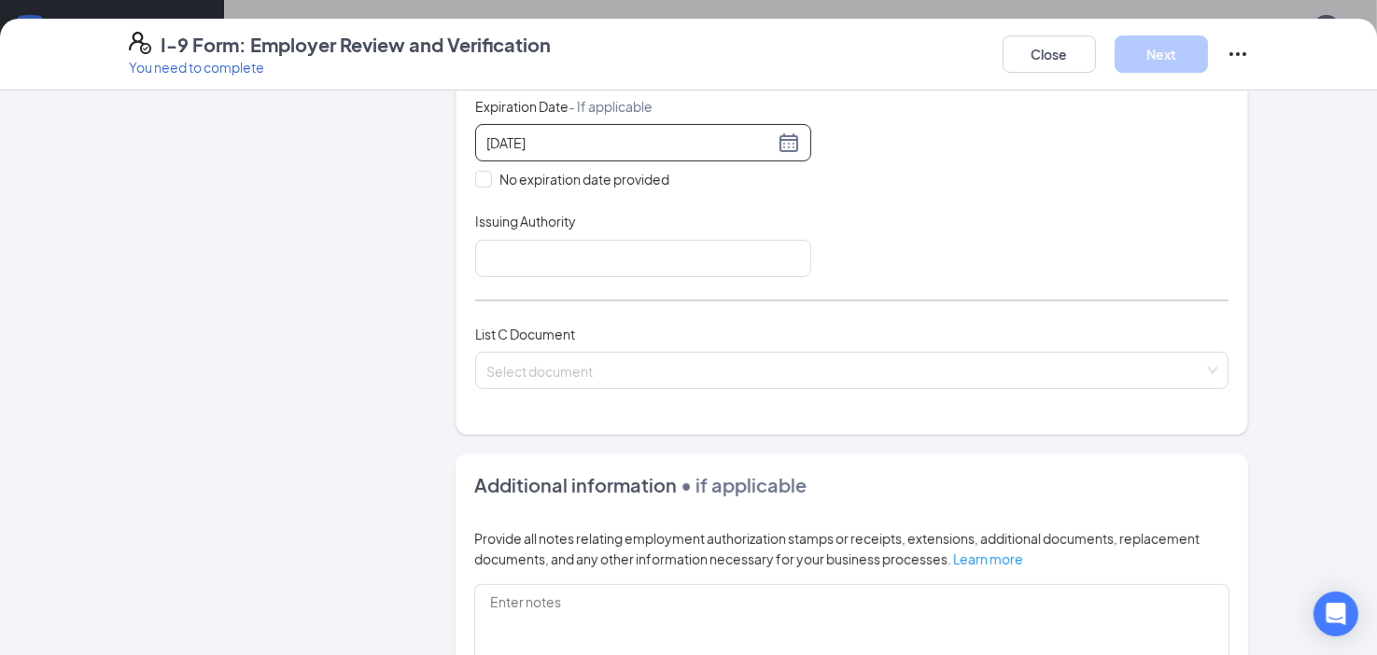
scroll to position [560, 0]
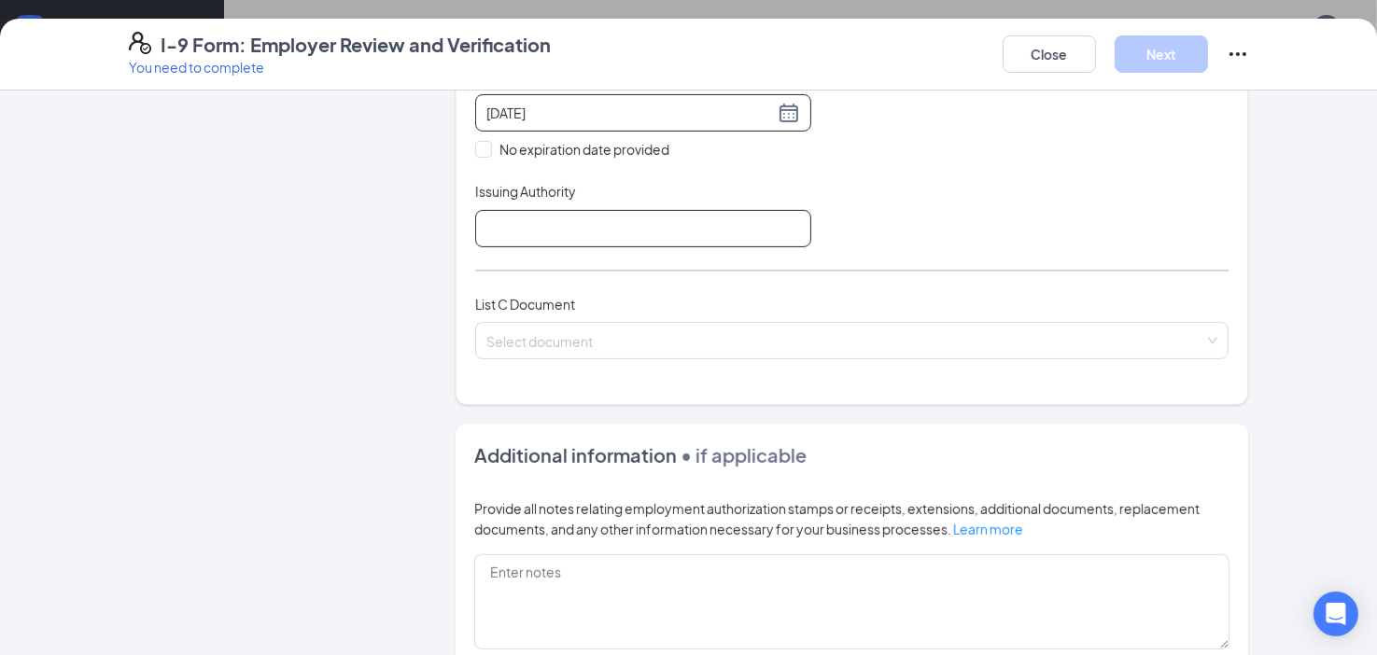
type input "[DATE]"
click at [637, 231] on input "Issuing Authority" at bounding box center [643, 228] width 336 height 37
type input "[US_STATE]"
click at [617, 335] on input "search" at bounding box center [845, 337] width 719 height 28
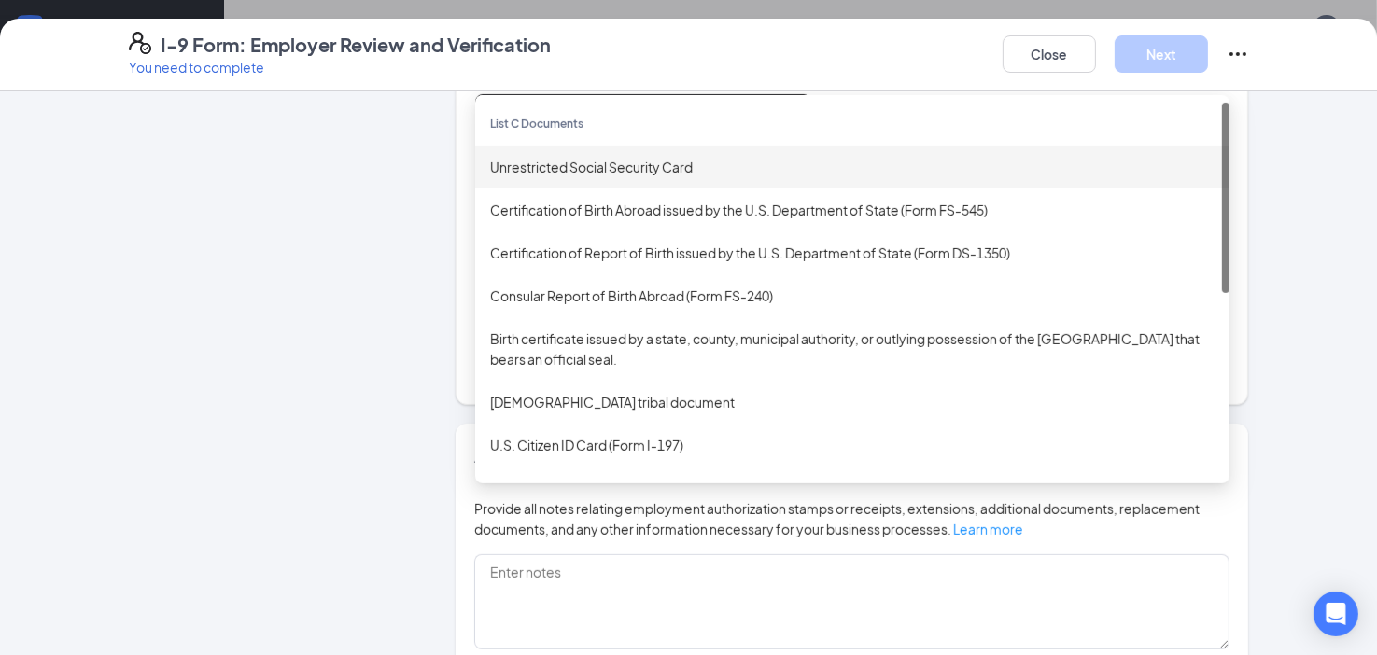
click at [575, 165] on div "Unrestricted Social Security Card" at bounding box center [852, 167] width 724 height 21
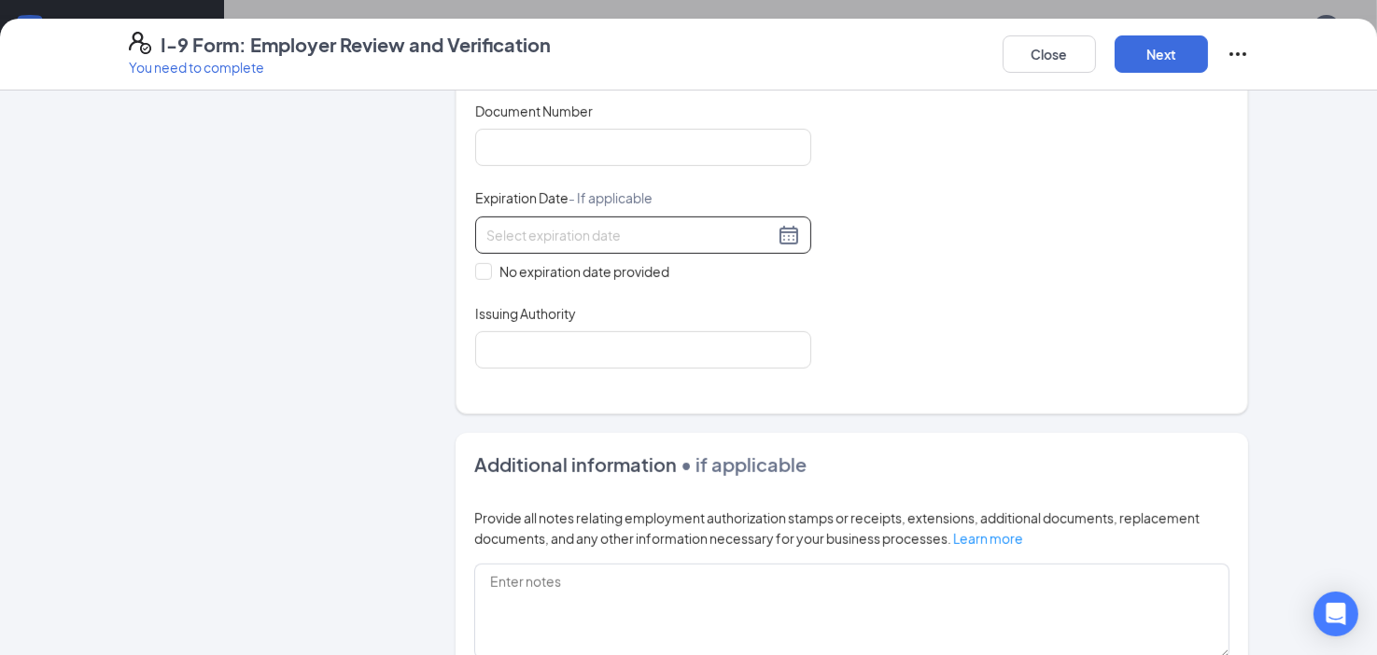
scroll to position [747, 0]
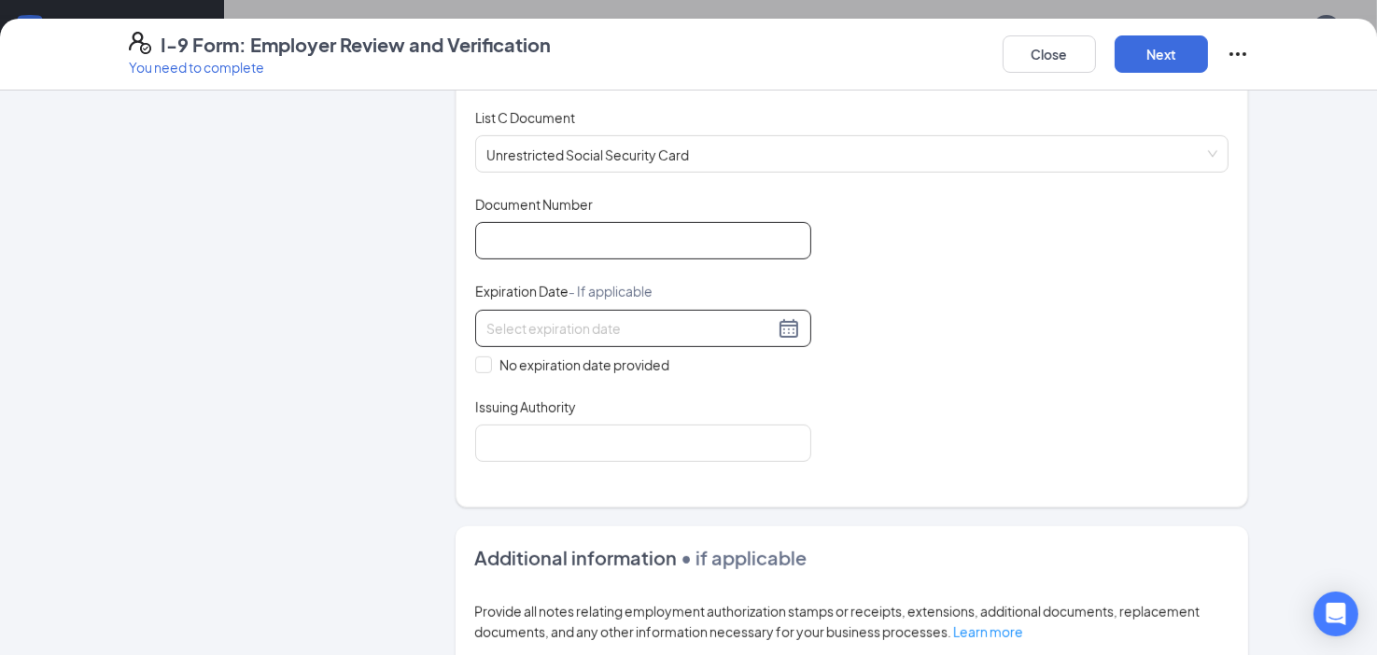
click at [609, 225] on input "Document Number" at bounding box center [643, 240] width 336 height 37
type input "529836564"
click at [475, 359] on input "No expiration date provided" at bounding box center [481, 363] width 13 height 13
checkbox input "true"
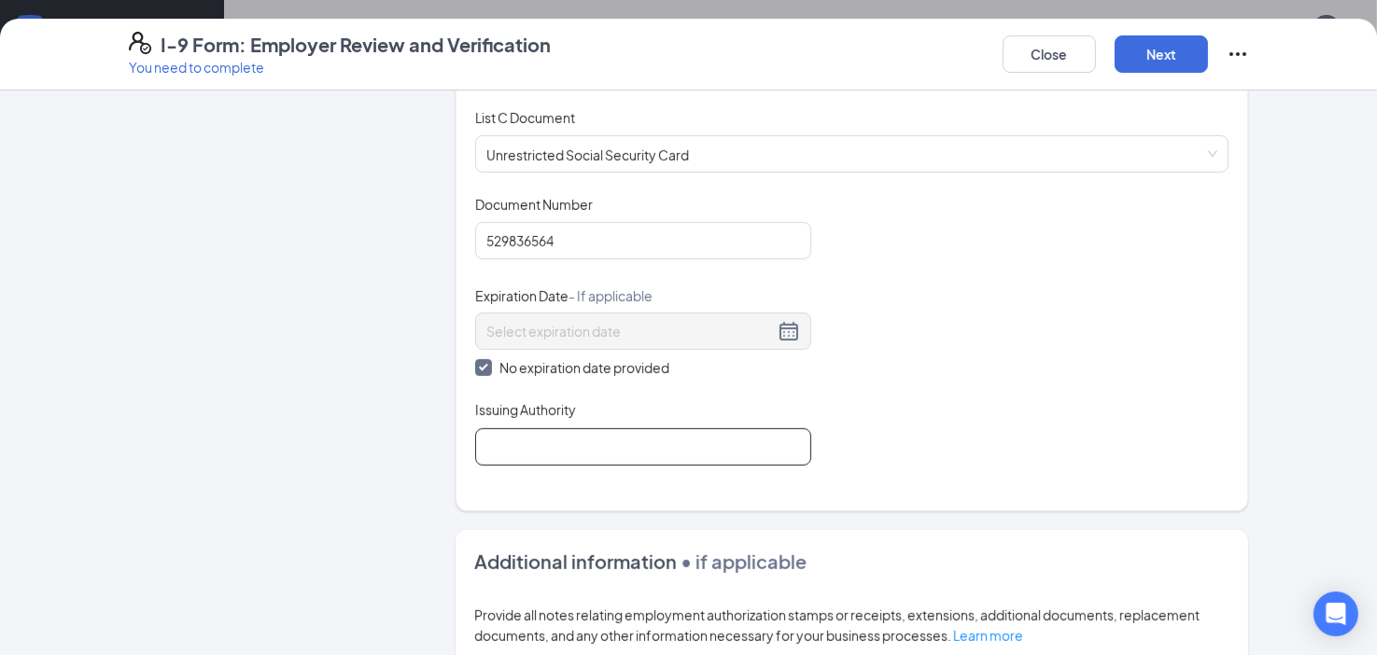
click at [537, 445] on input "Issuing Authority" at bounding box center [643, 446] width 336 height 37
type input "ssa"
click at [1169, 49] on button "Next" at bounding box center [1161, 53] width 93 height 37
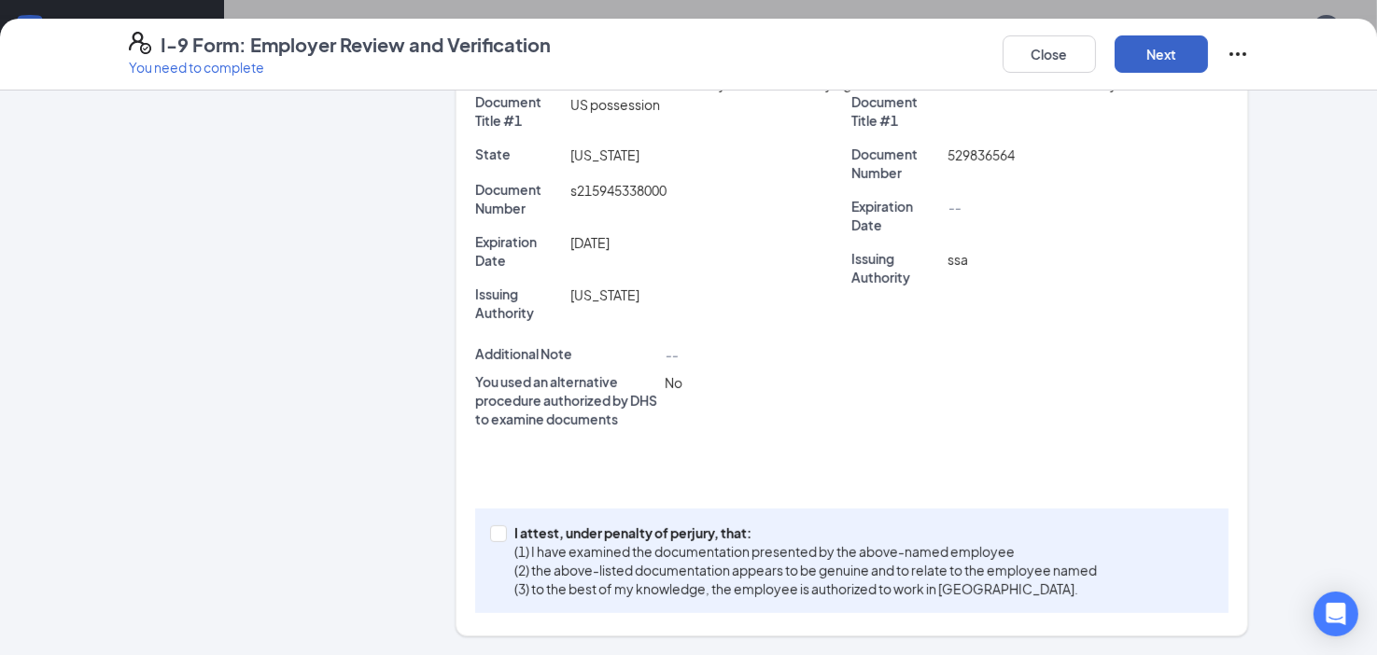
scroll to position [506, 0]
click at [490, 535] on input "I attest, under penalty of [PERSON_NAME], that: (1) I have examined the documen…" at bounding box center [496, 533] width 13 height 13
checkbox input "true"
click at [1148, 55] on button "Next" at bounding box center [1161, 53] width 93 height 37
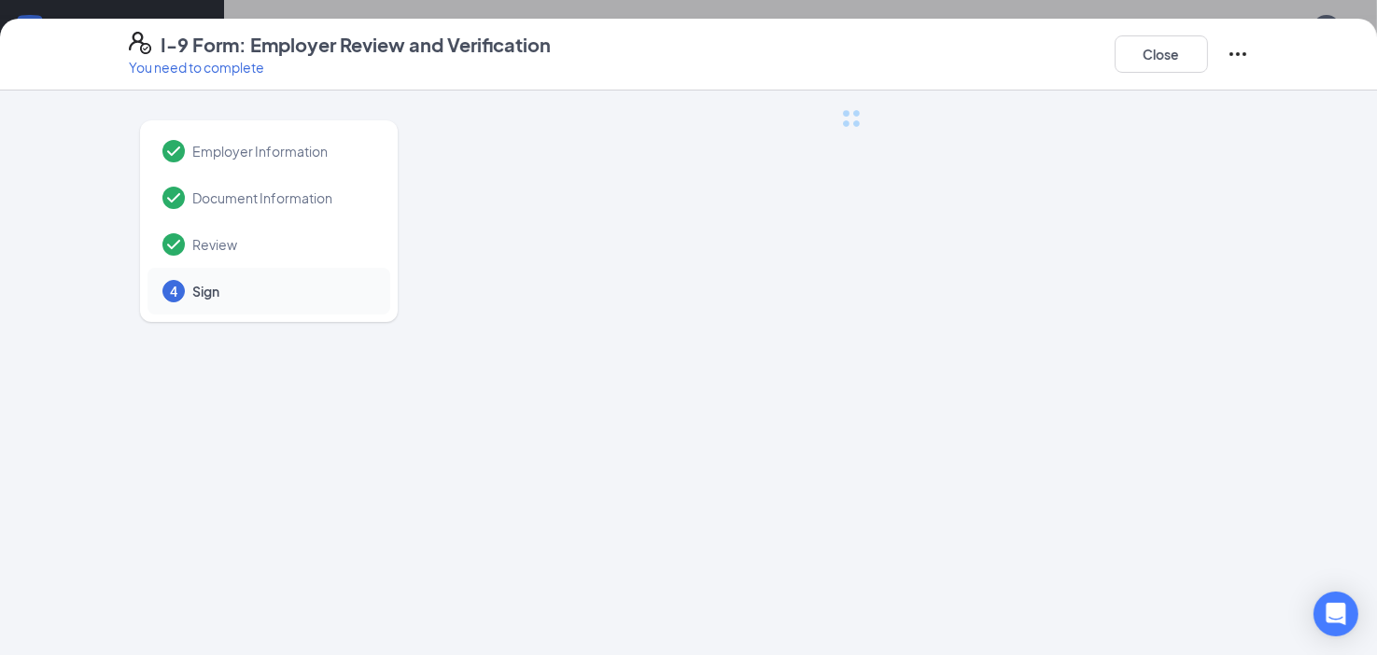
scroll to position [0, 0]
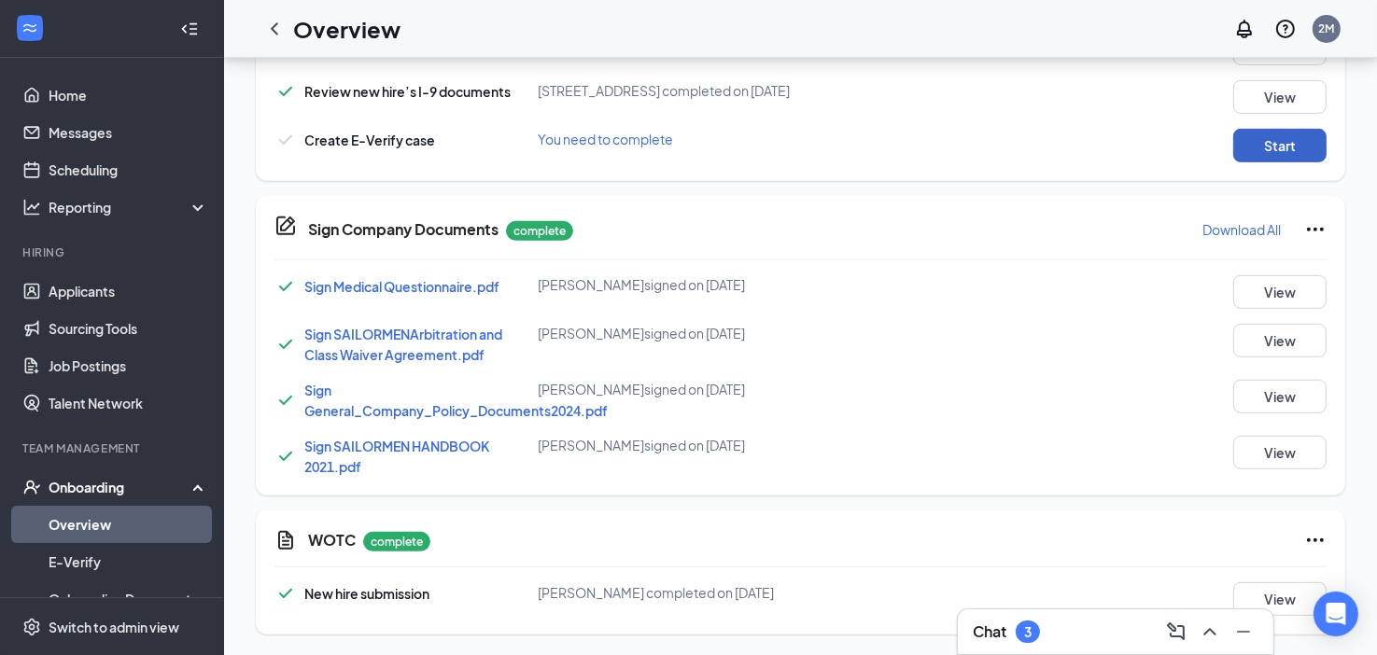
click at [1249, 147] on button "Start" at bounding box center [1279, 146] width 93 height 34
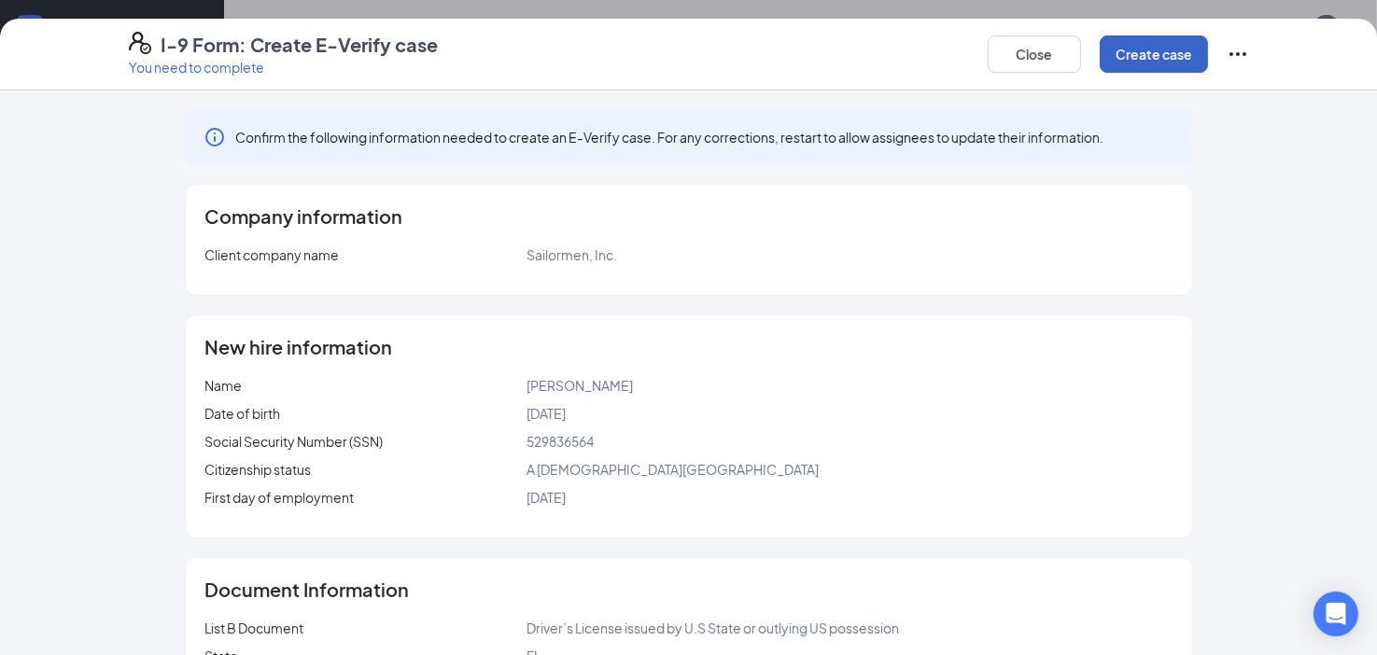
click at [1146, 57] on button "Create case" at bounding box center [1154, 53] width 108 height 37
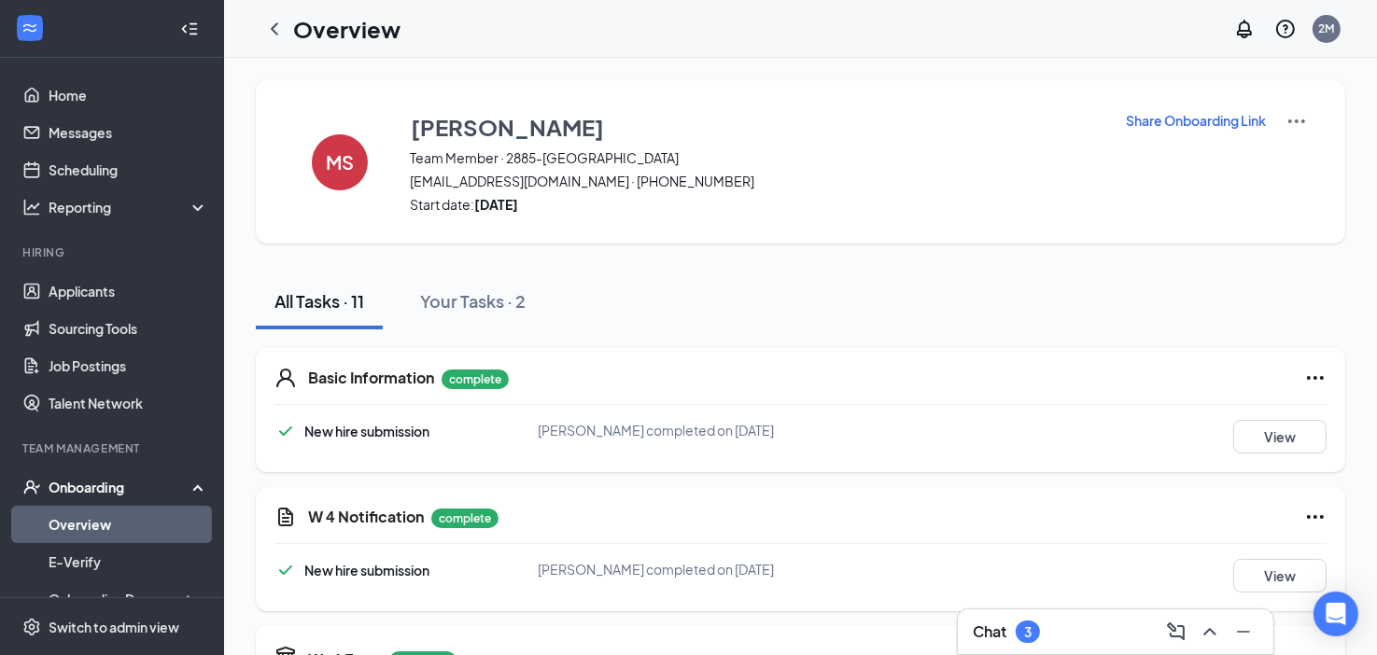
click at [278, 26] on icon "ChevronLeft" at bounding box center [274, 29] width 22 height 22
click at [279, 26] on h1 "Overview" at bounding box center [309, 29] width 107 height 32
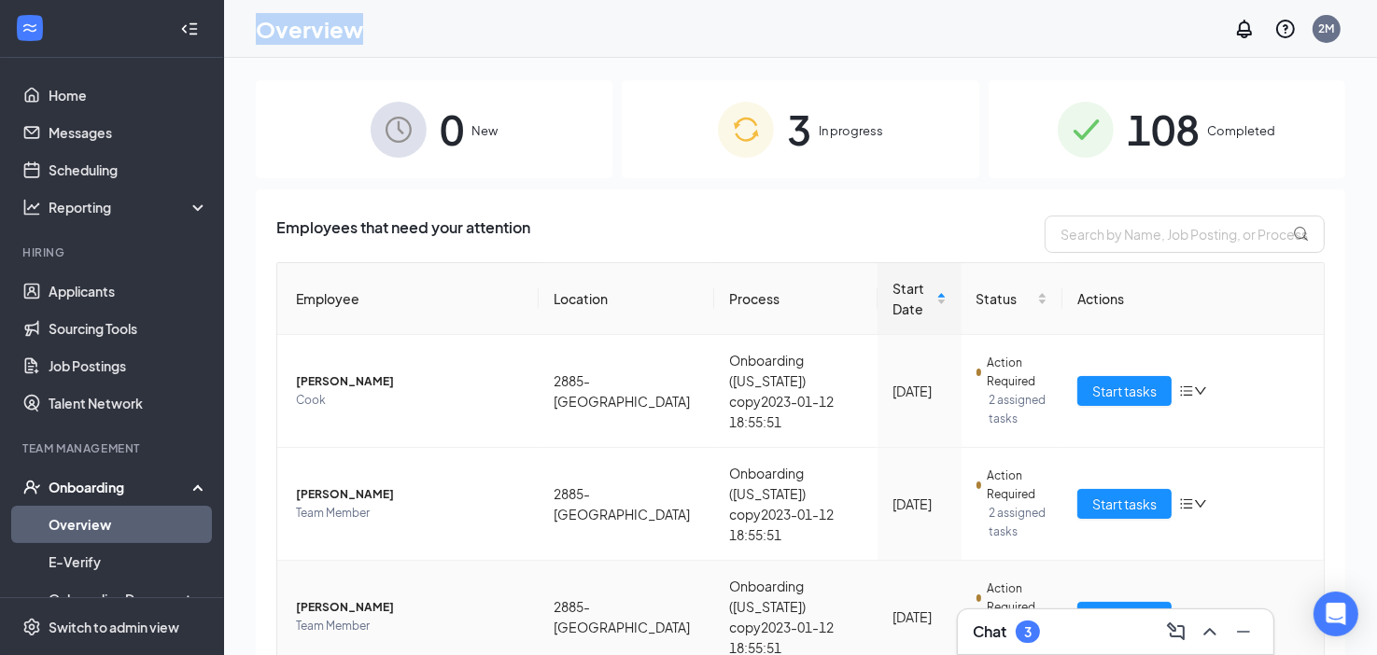
scroll to position [59, 0]
